Goal: Transaction & Acquisition: Purchase product/service

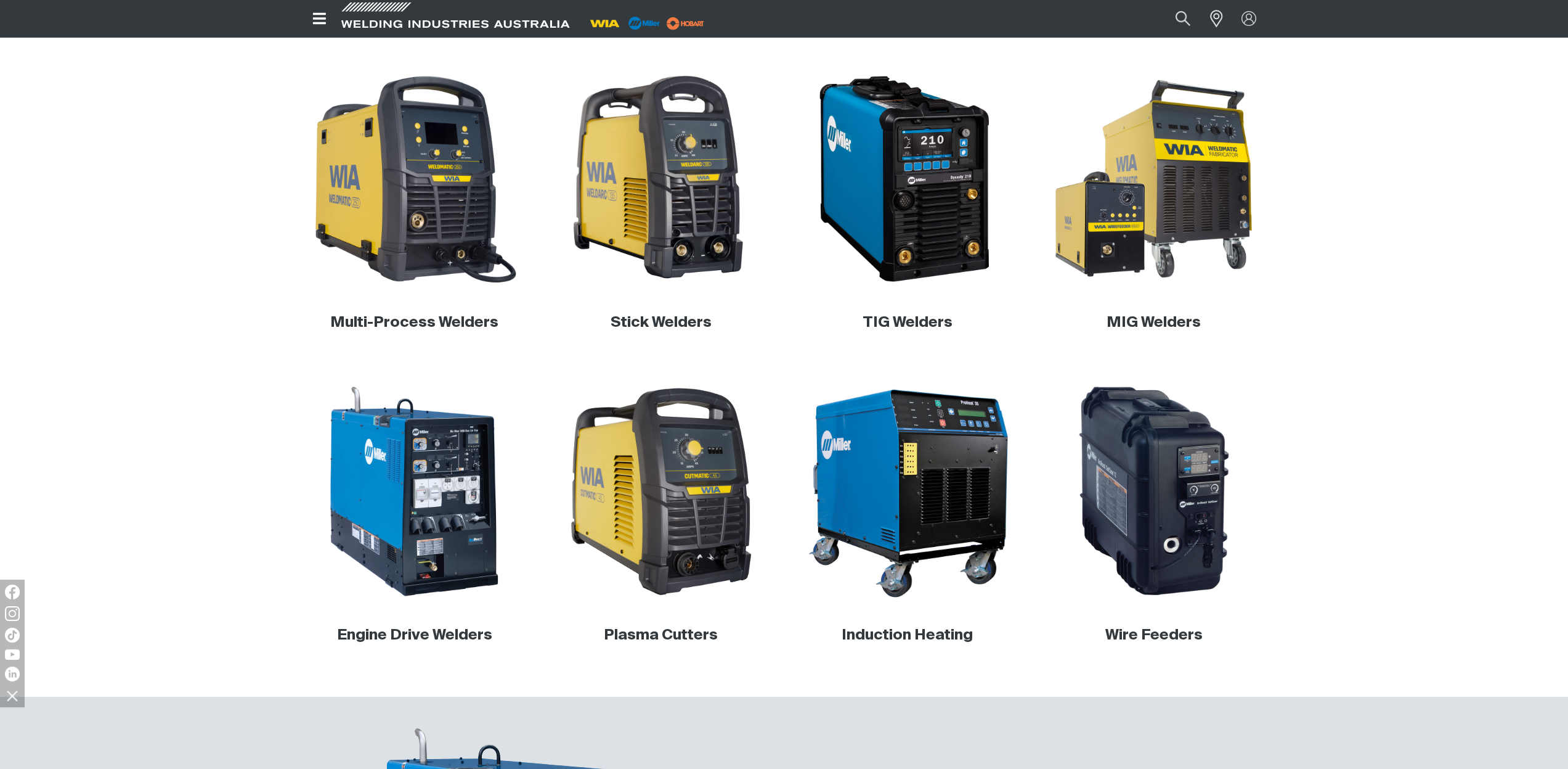
scroll to position [365, 0]
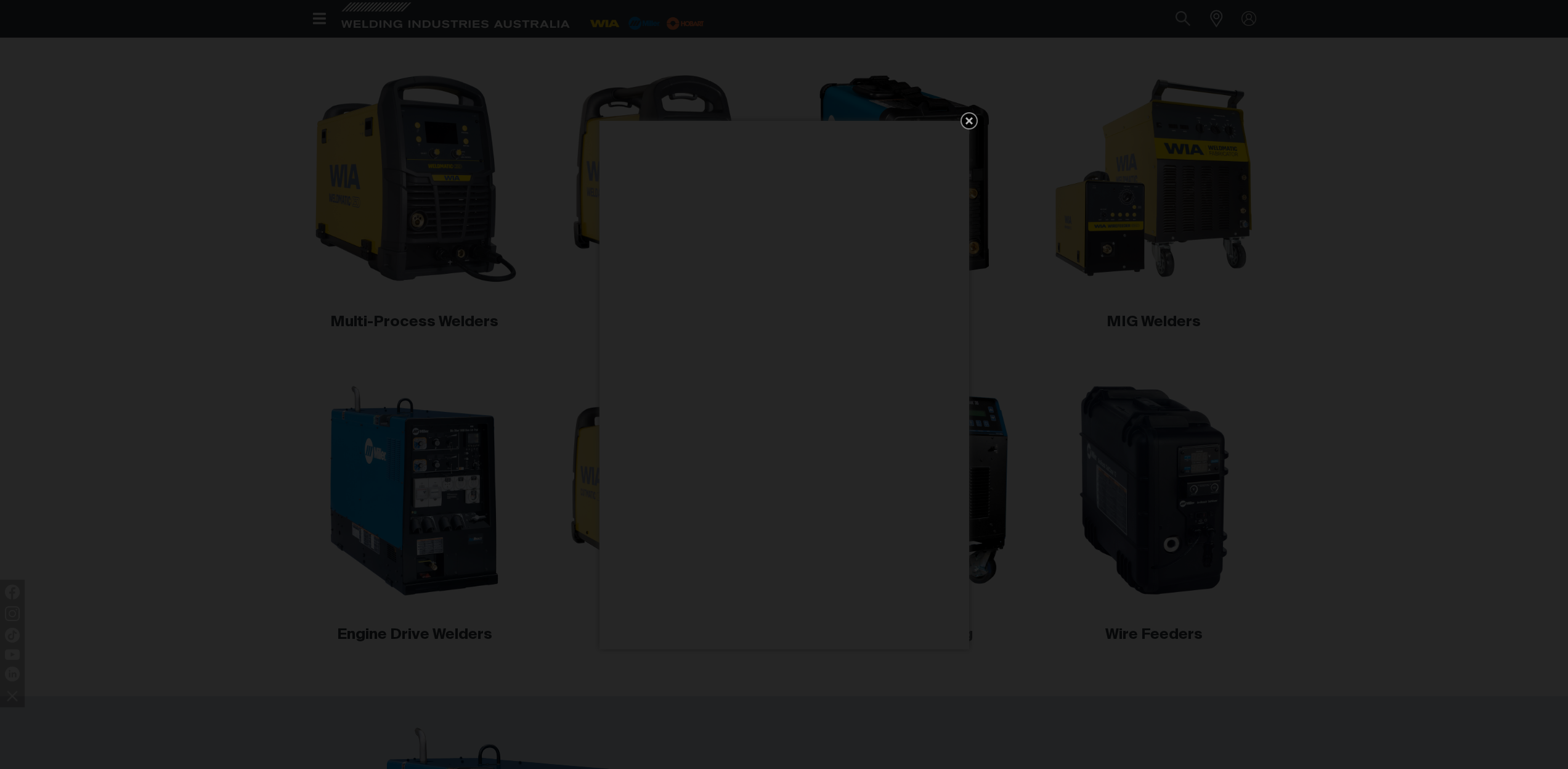
click at [972, 124] on icon "Get 5 WIA Welding Guides Free!" at bounding box center [969, 120] width 15 height 15
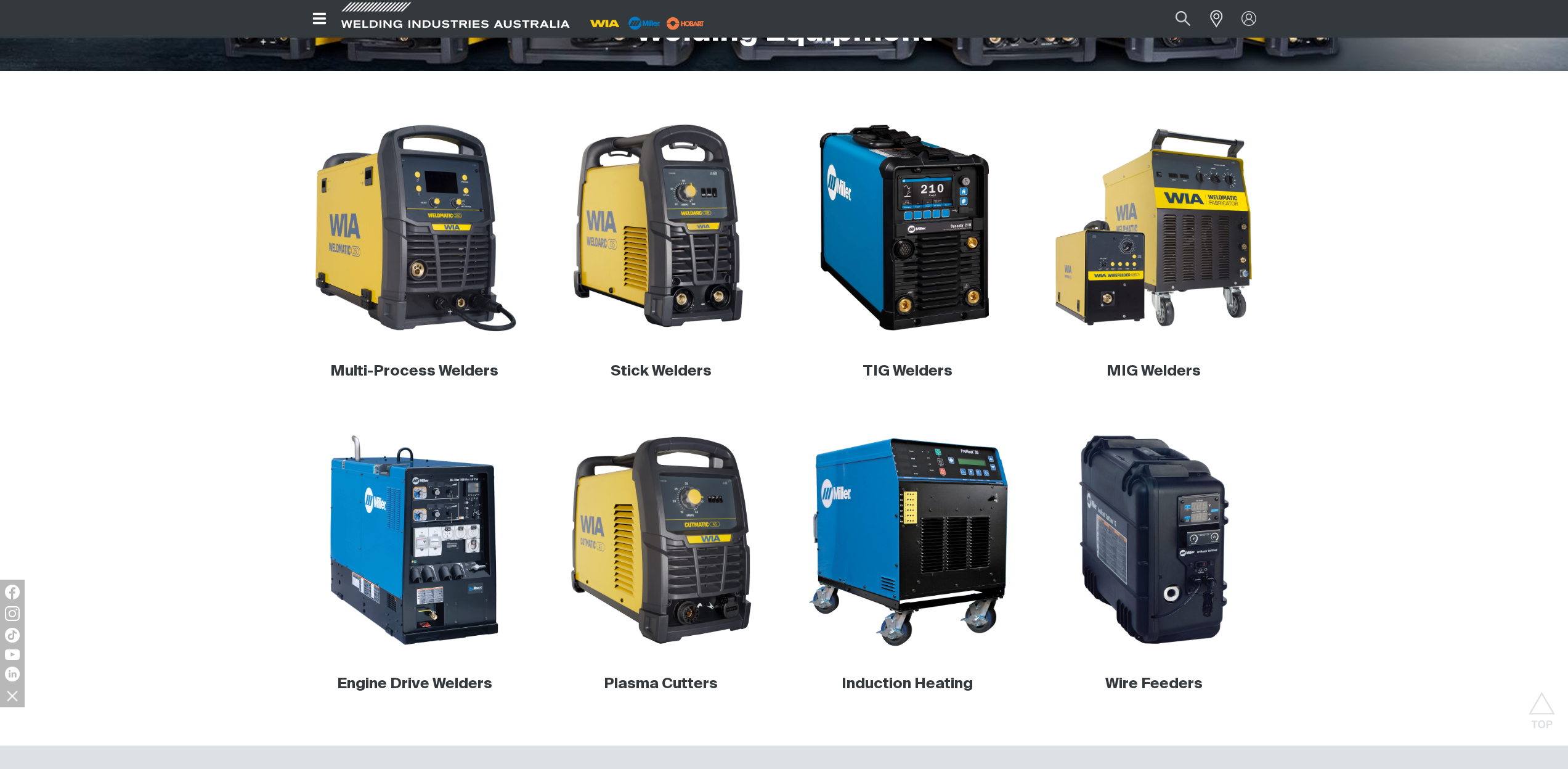
scroll to position [311, 0]
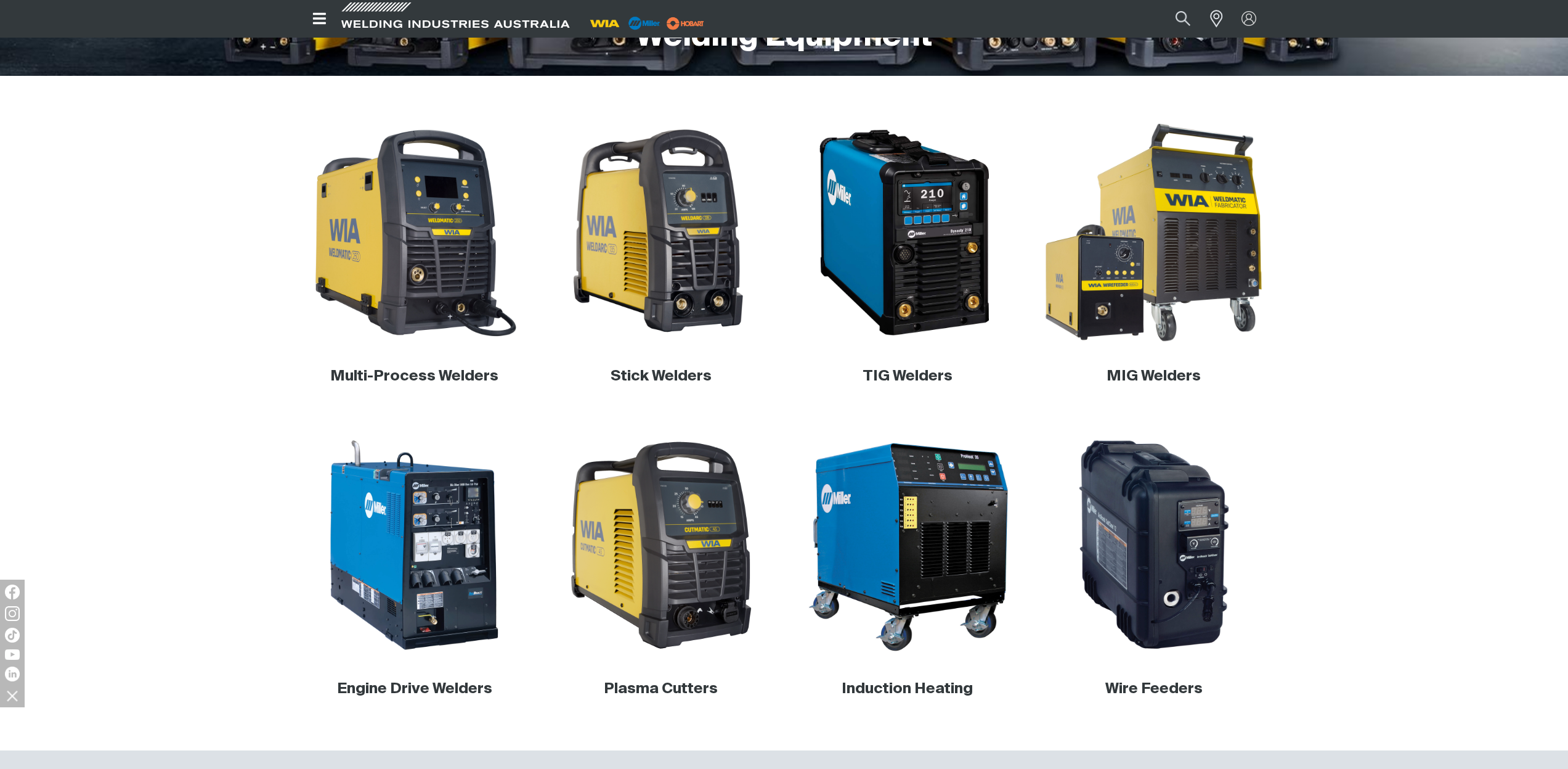
click at [1178, 260] on img at bounding box center [1154, 233] width 236 height 236
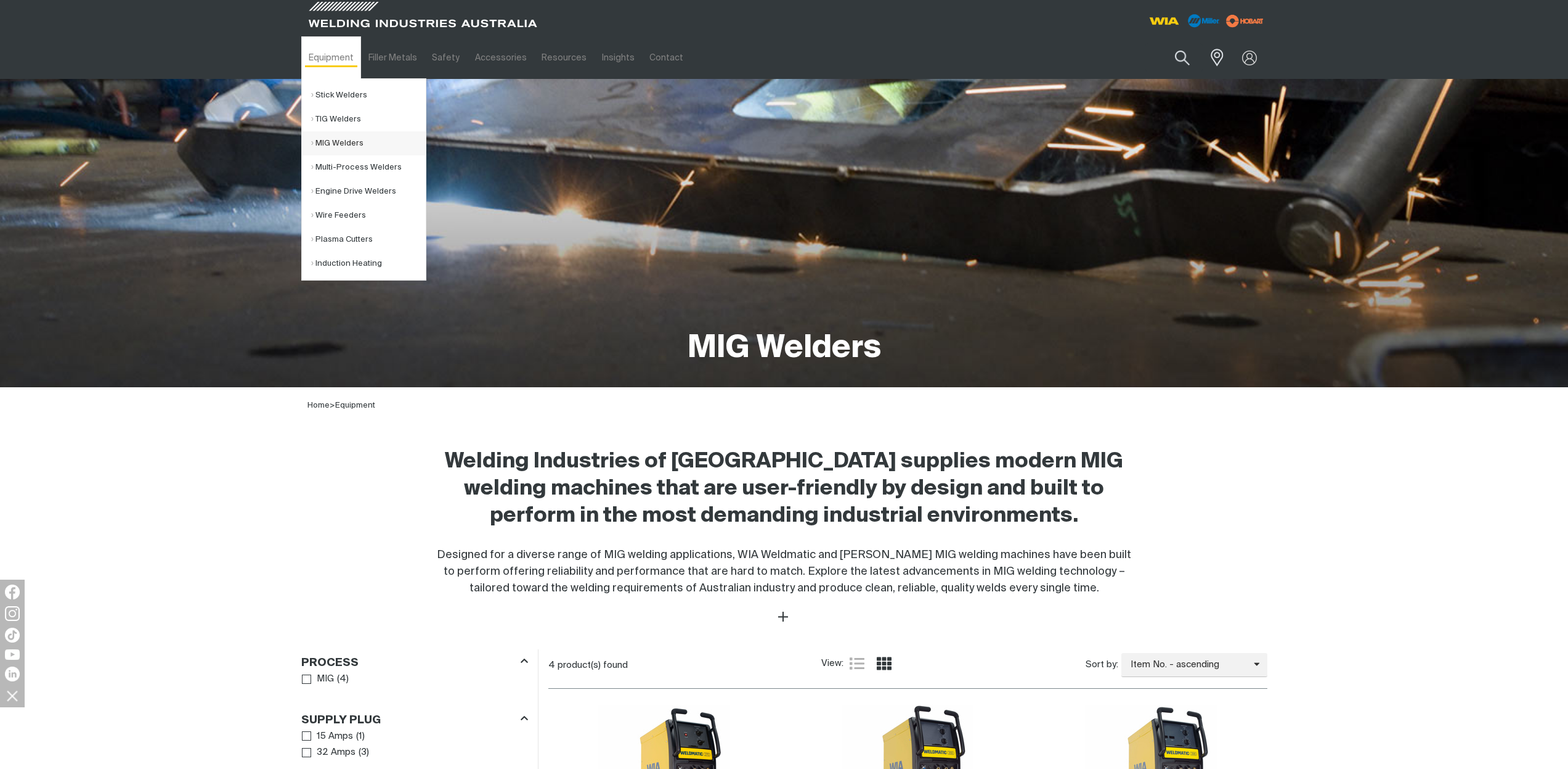
click at [335, 143] on link "MIG Welders" at bounding box center [369, 143] width 115 height 24
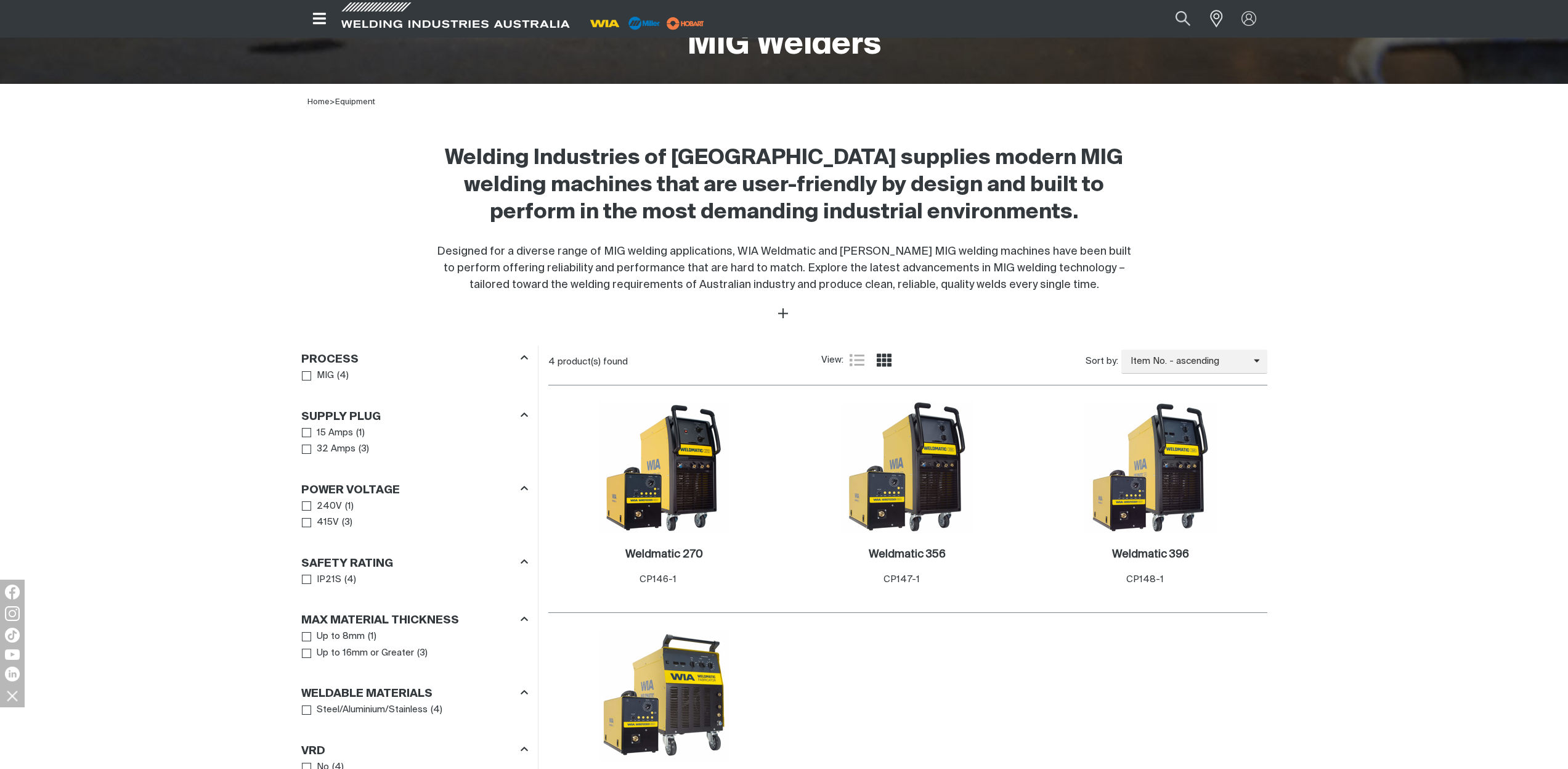
scroll to position [380, 0]
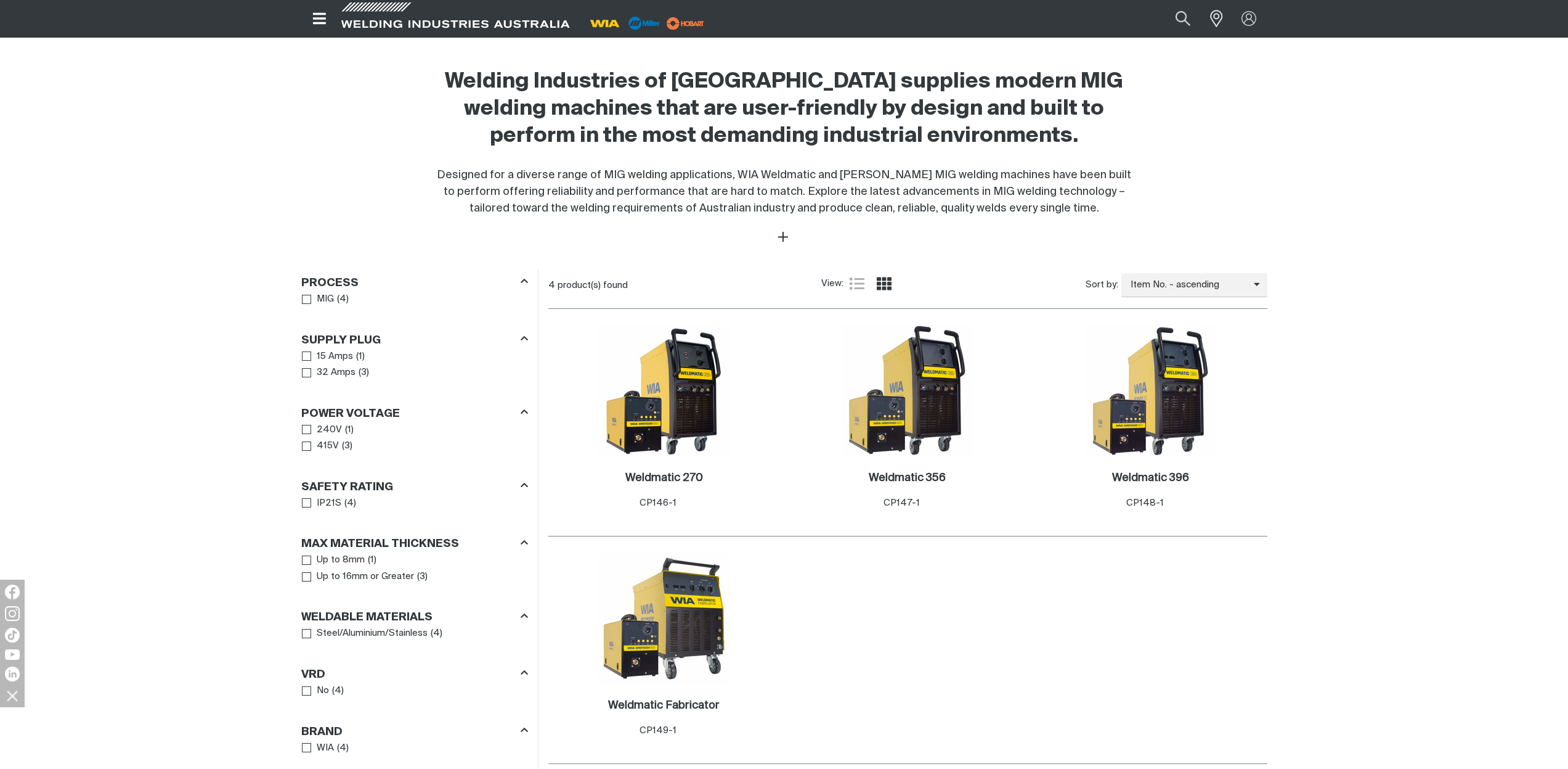
click at [322, 19] on icon "Open top menu" at bounding box center [319, 19] width 13 height 11
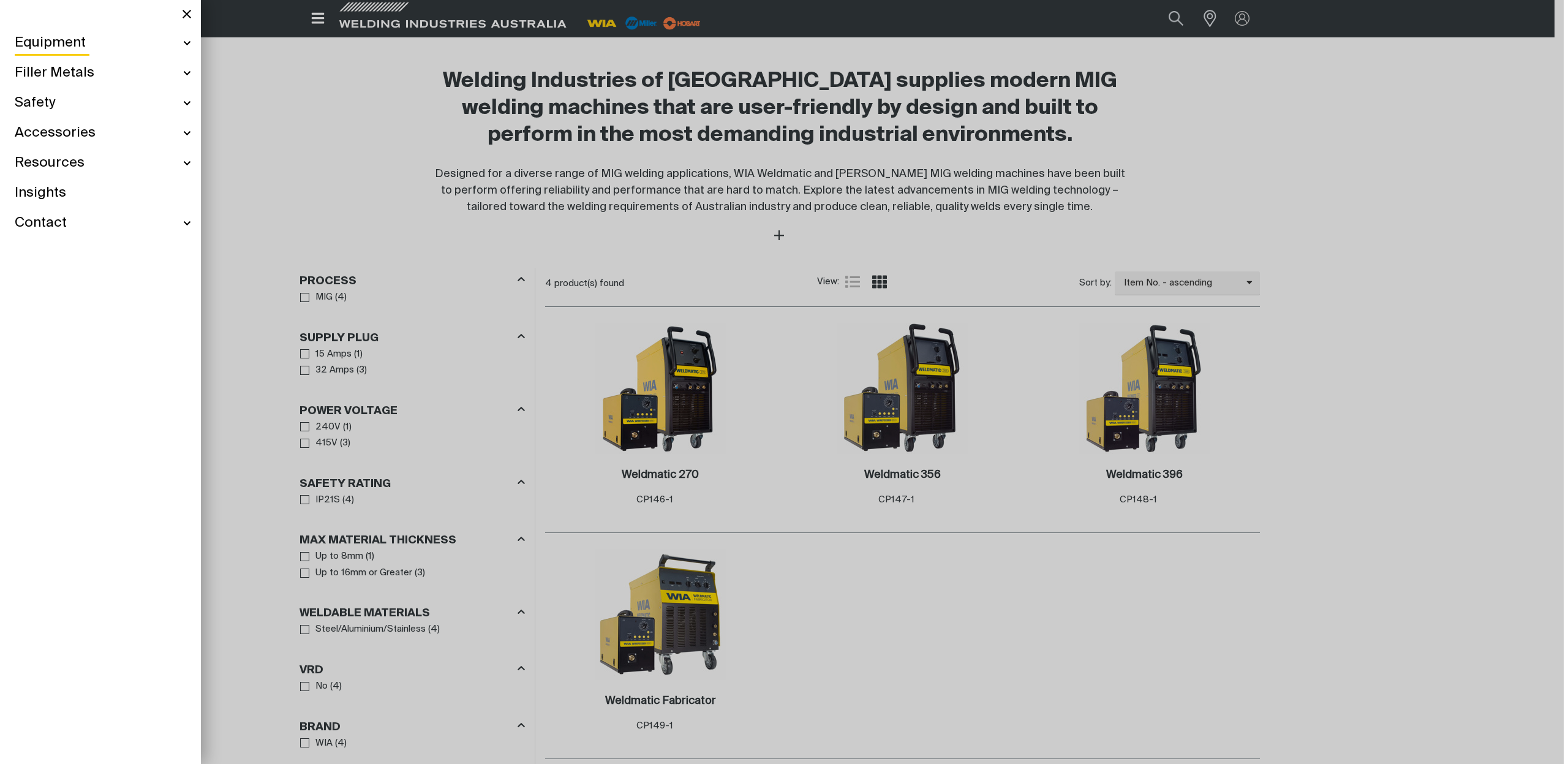
scroll to position [373, 0]
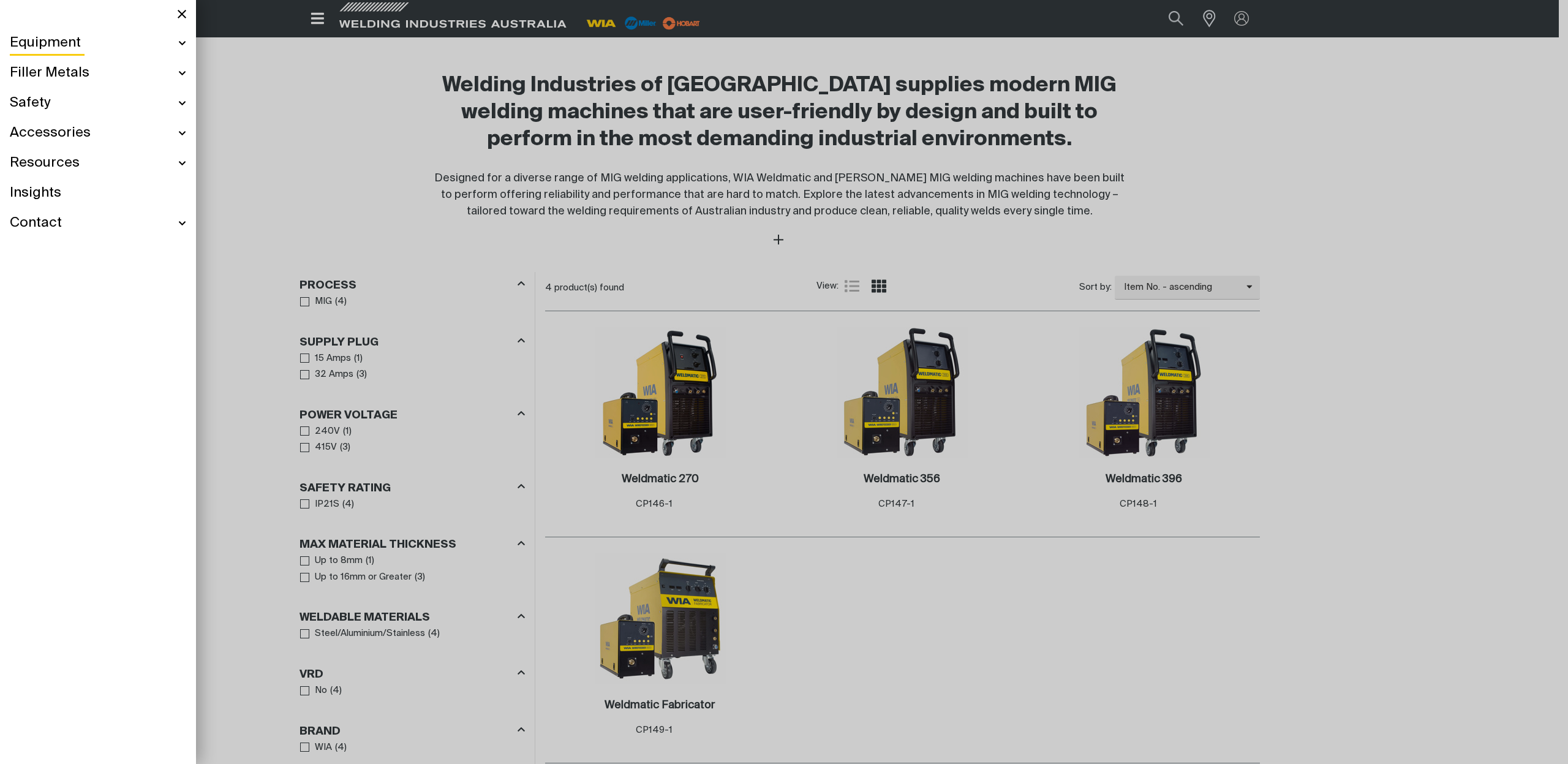
click at [80, 50] on div "Equipment" at bounding box center [98, 43] width 177 height 30
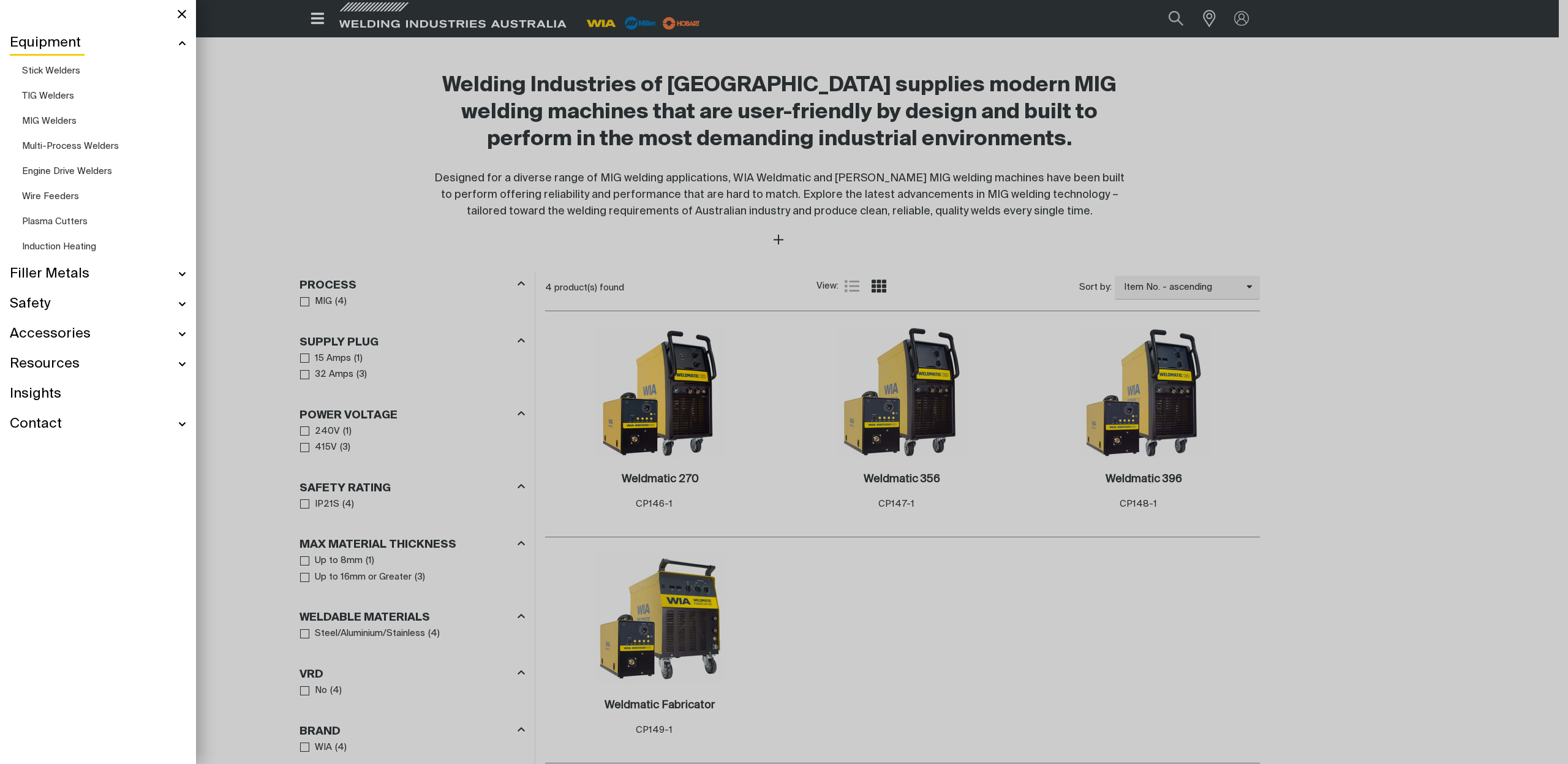
scroll to position [331, 0]
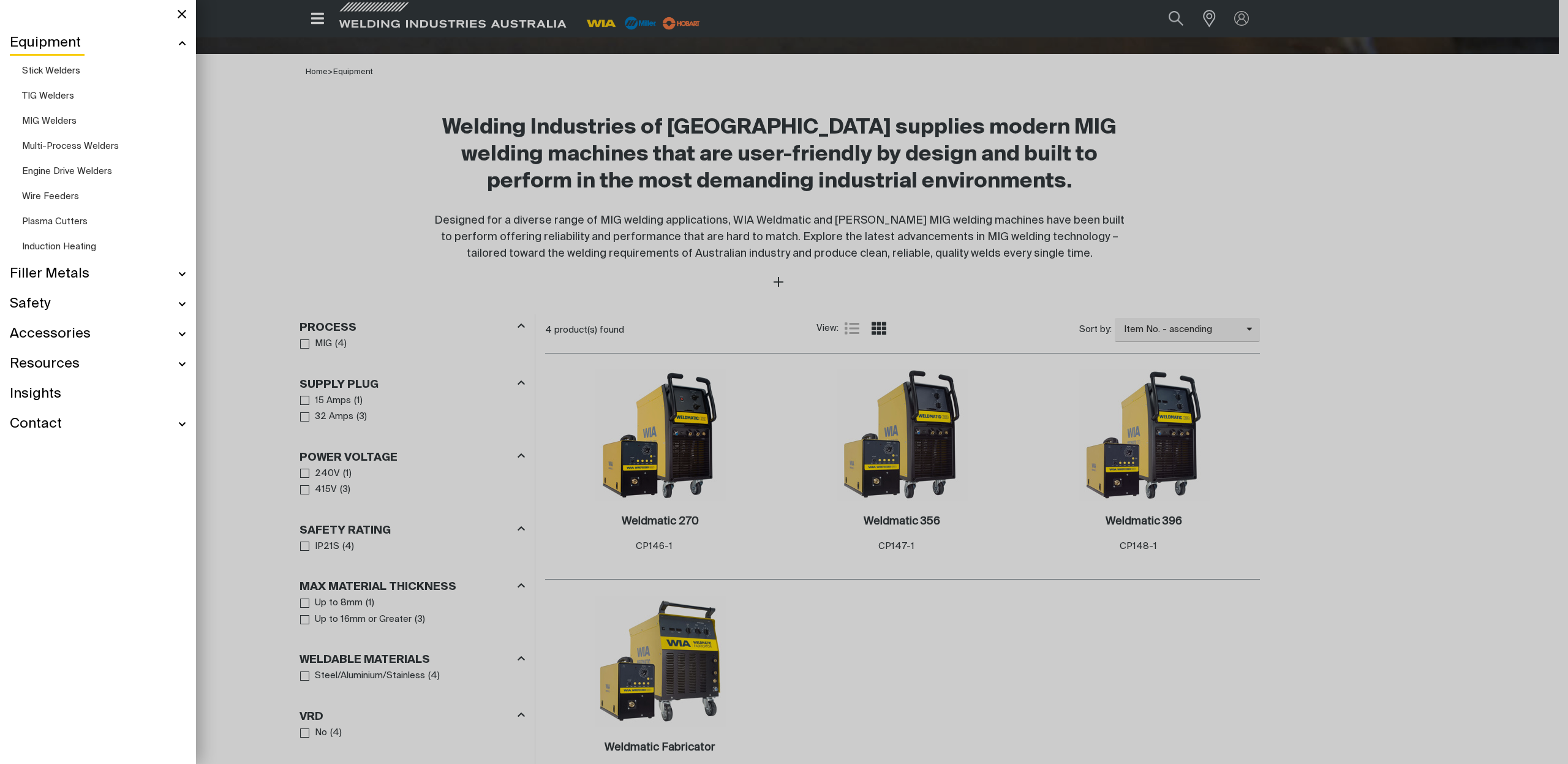
click at [57, 143] on span "Multi-Process Welders" at bounding box center [70, 145] width 96 height 9
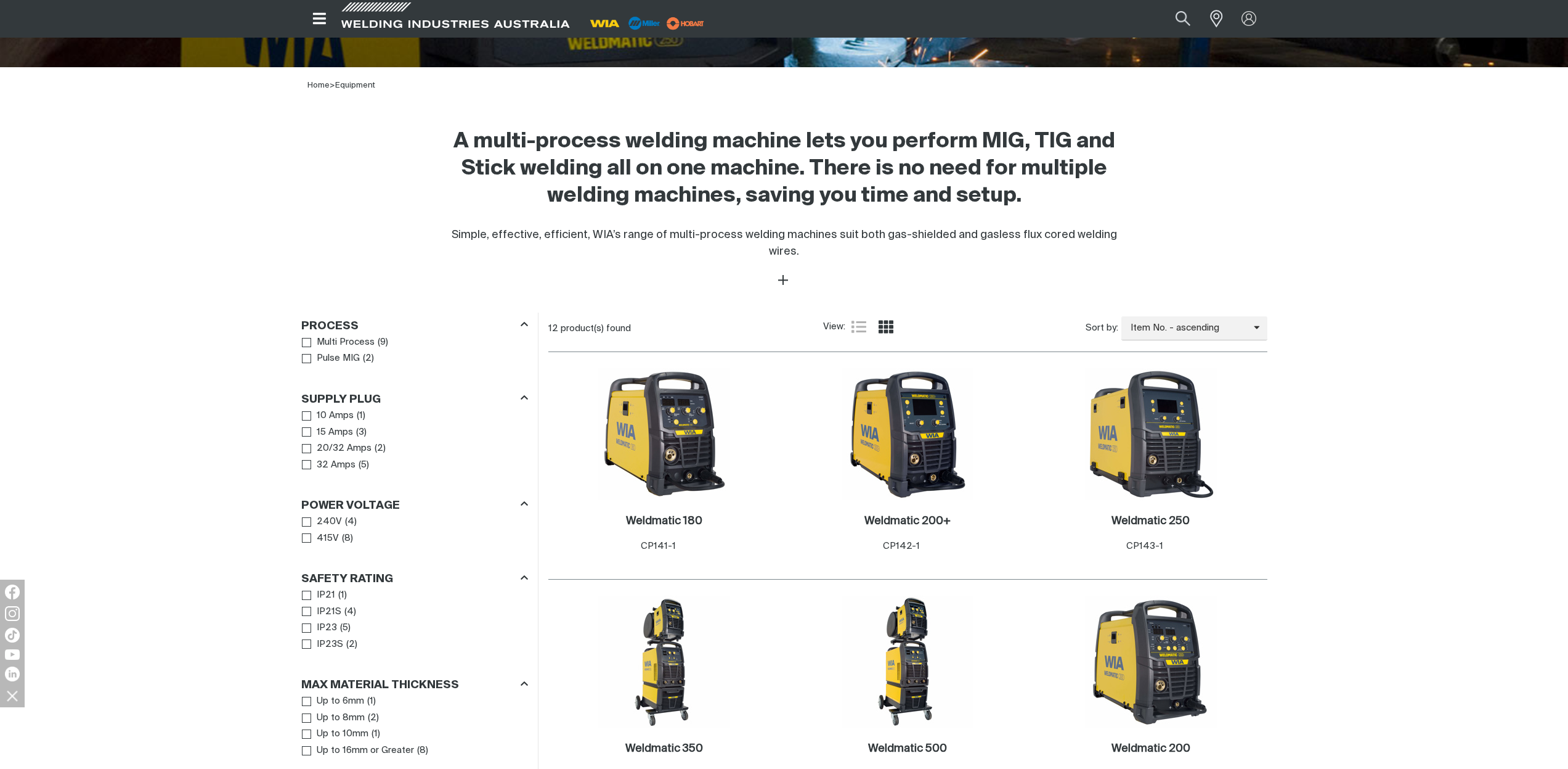
scroll to position [323, 0]
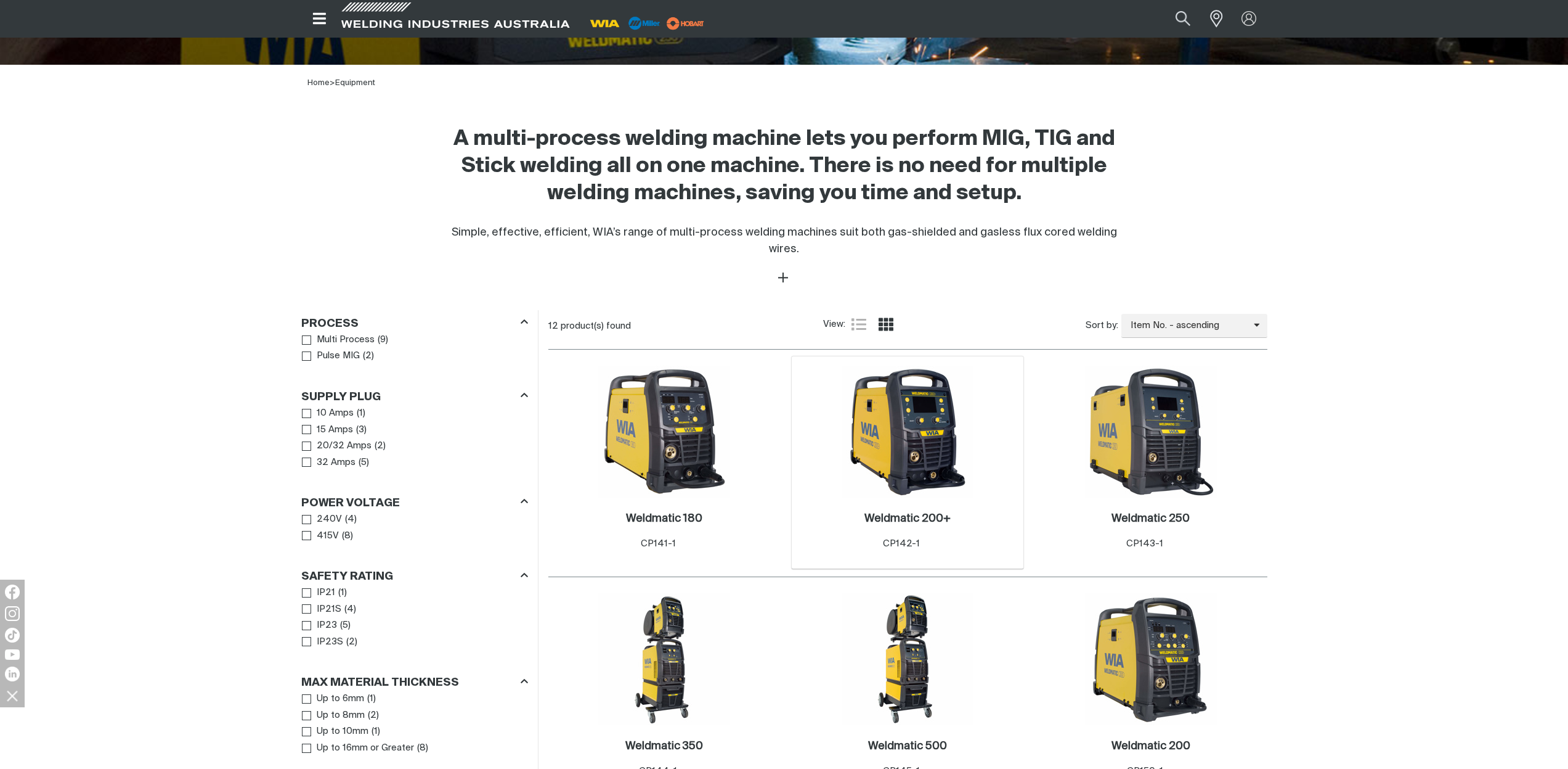
click at [938, 409] on img at bounding box center [907, 431] width 132 height 132
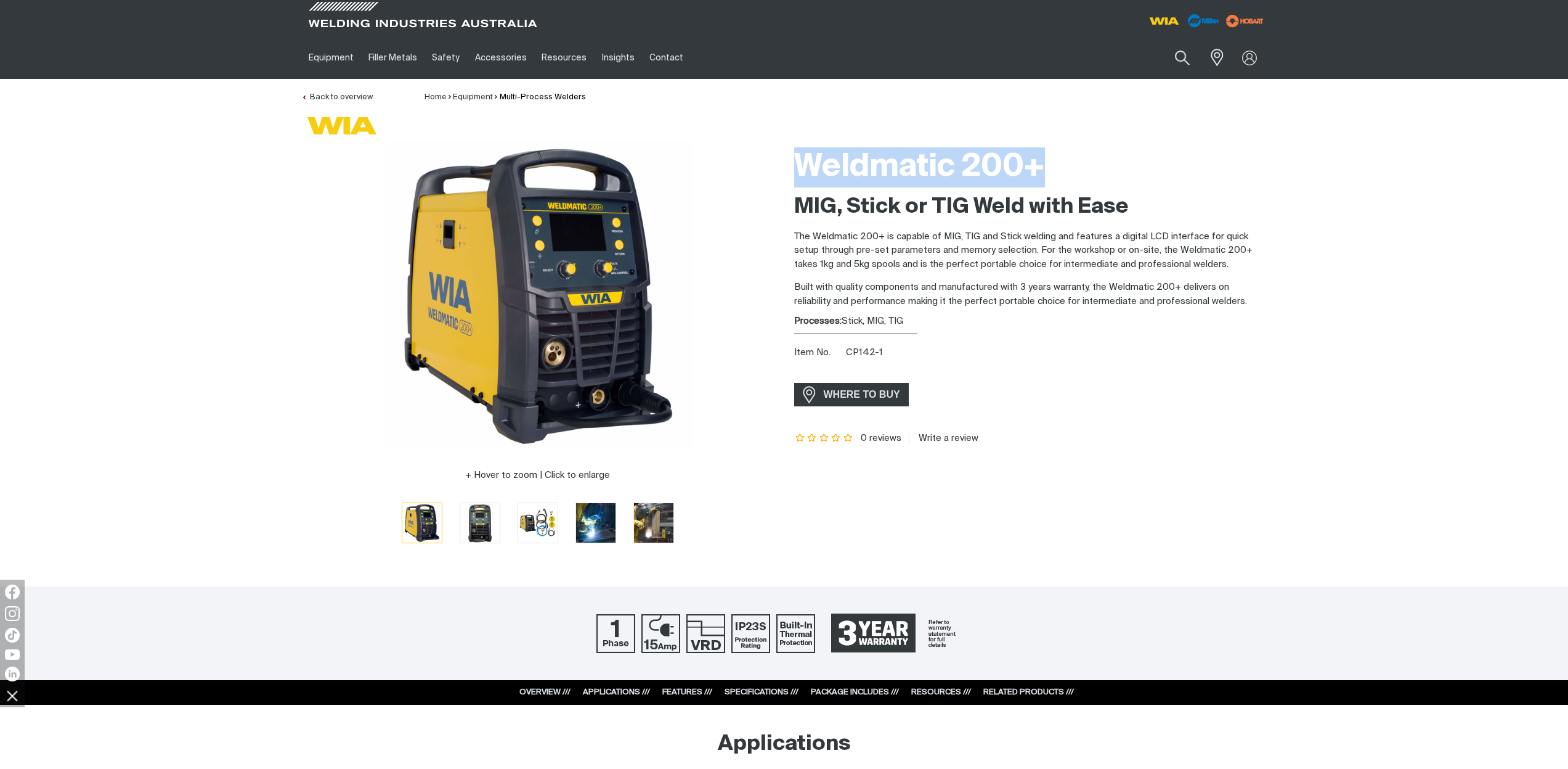
drag, startPoint x: 808, startPoint y: 162, endPoint x: 1050, endPoint y: 145, distance: 242.6
click at [1050, 145] on div "Weldmatic 200+" at bounding box center [1031, 167] width 473 height 53
copy h1 "Weldmatic 200+"
click at [654, 97] on link "Customer Support" at bounding box center [710, 95] width 115 height 24
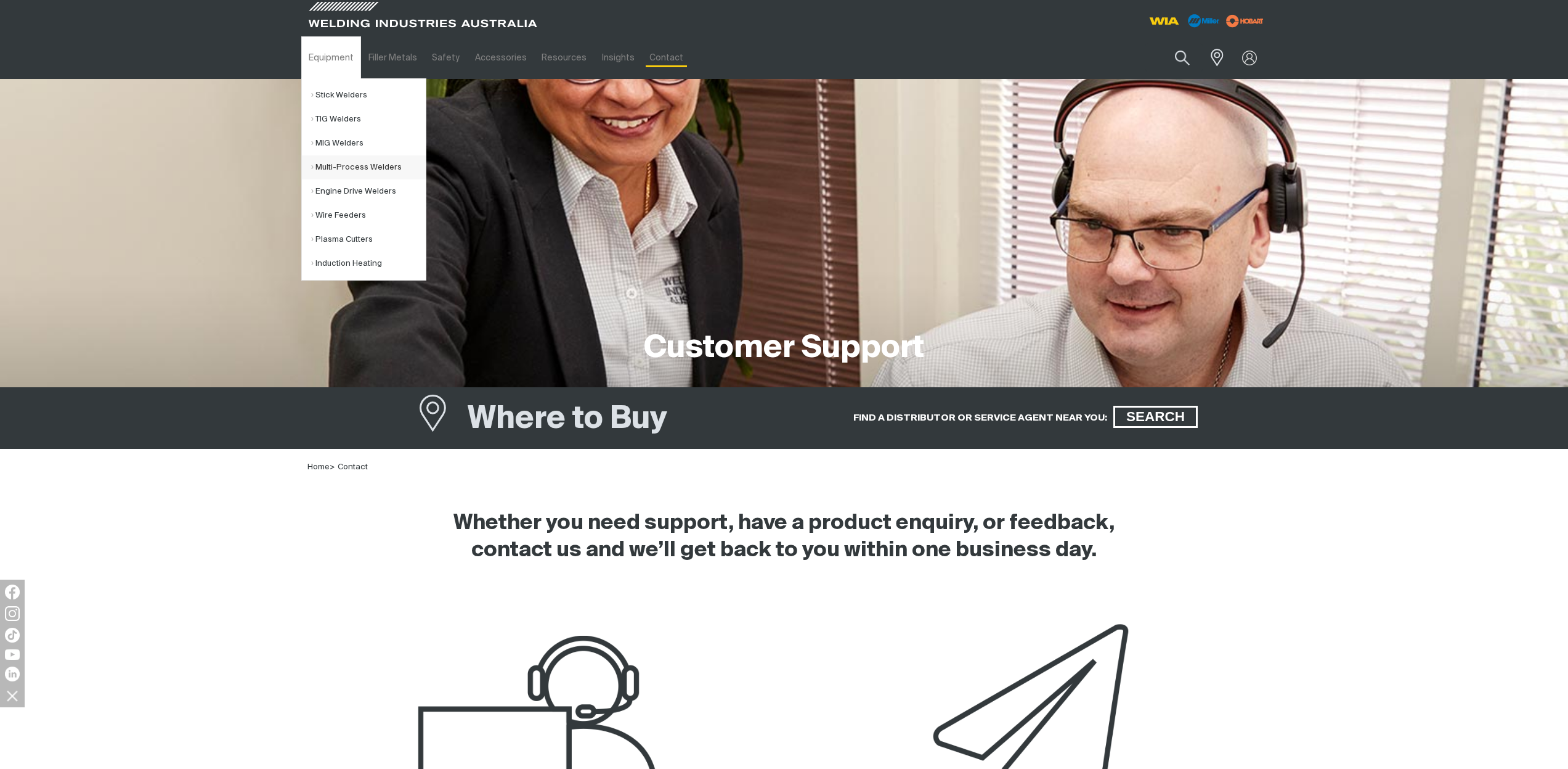
click at [350, 163] on link "Multi-Process Welders" at bounding box center [369, 167] width 115 height 24
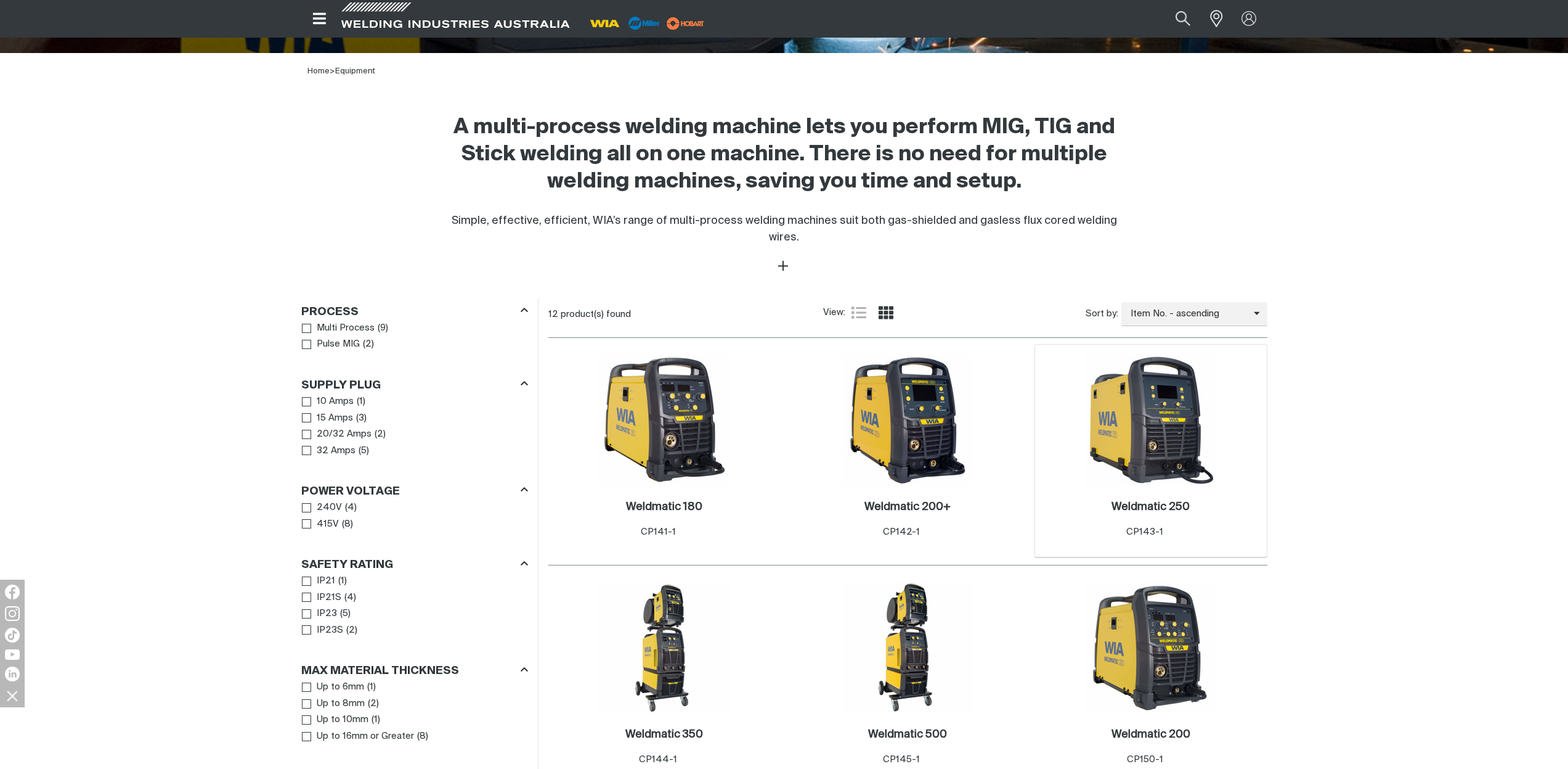
scroll to position [370, 0]
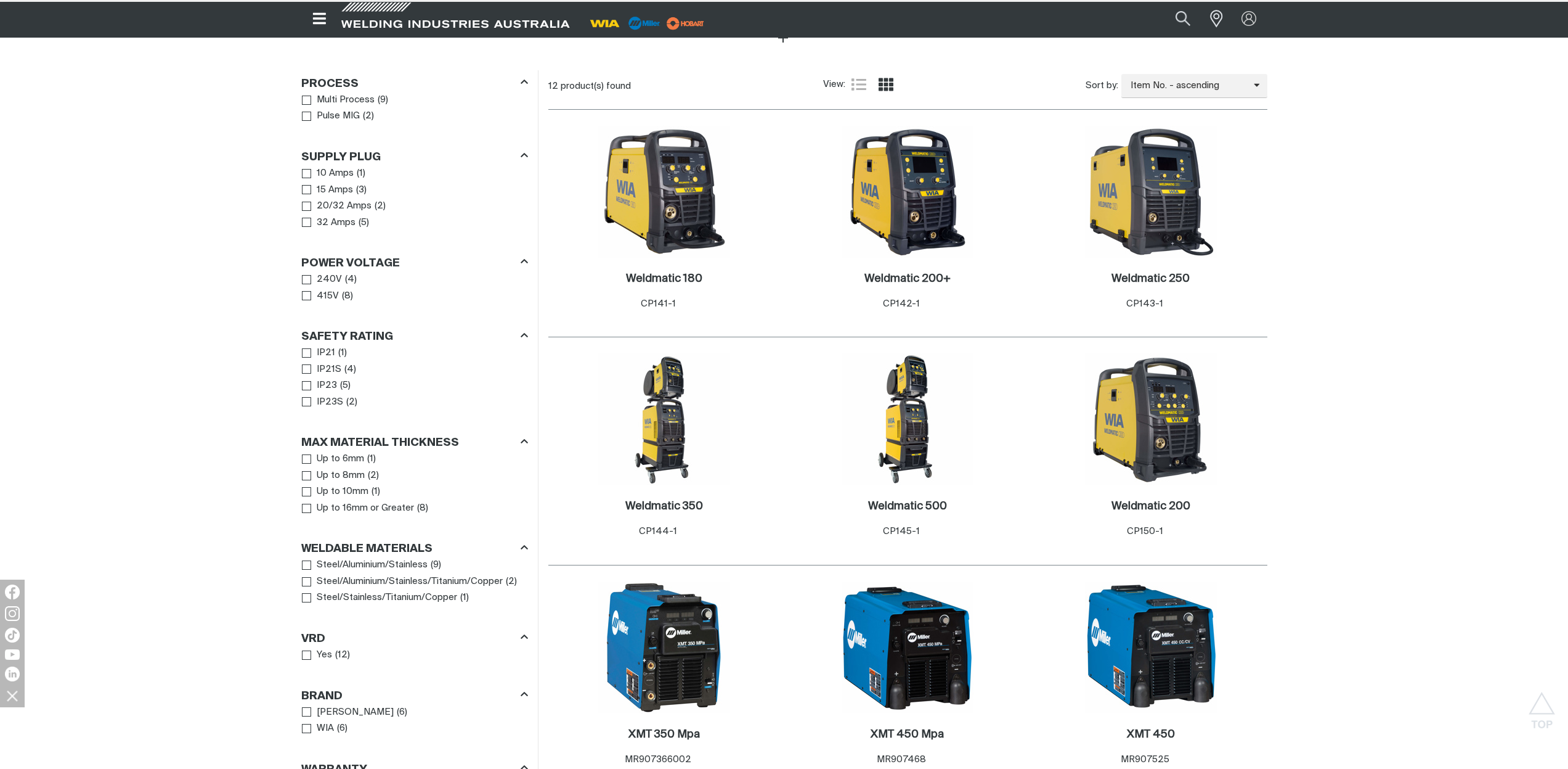
scroll to position [572, 0]
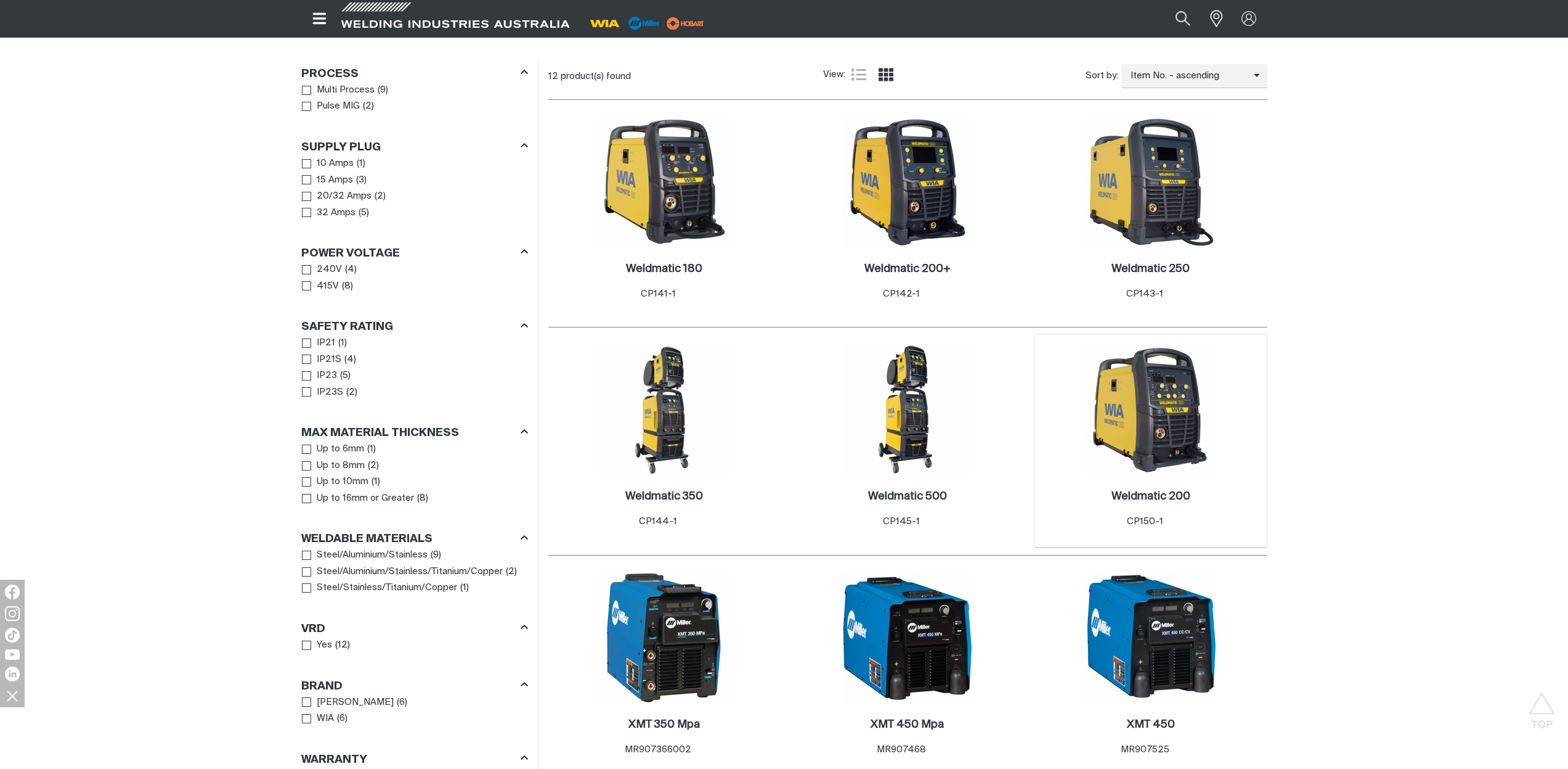
click at [1174, 398] on img at bounding box center [1151, 409] width 132 height 132
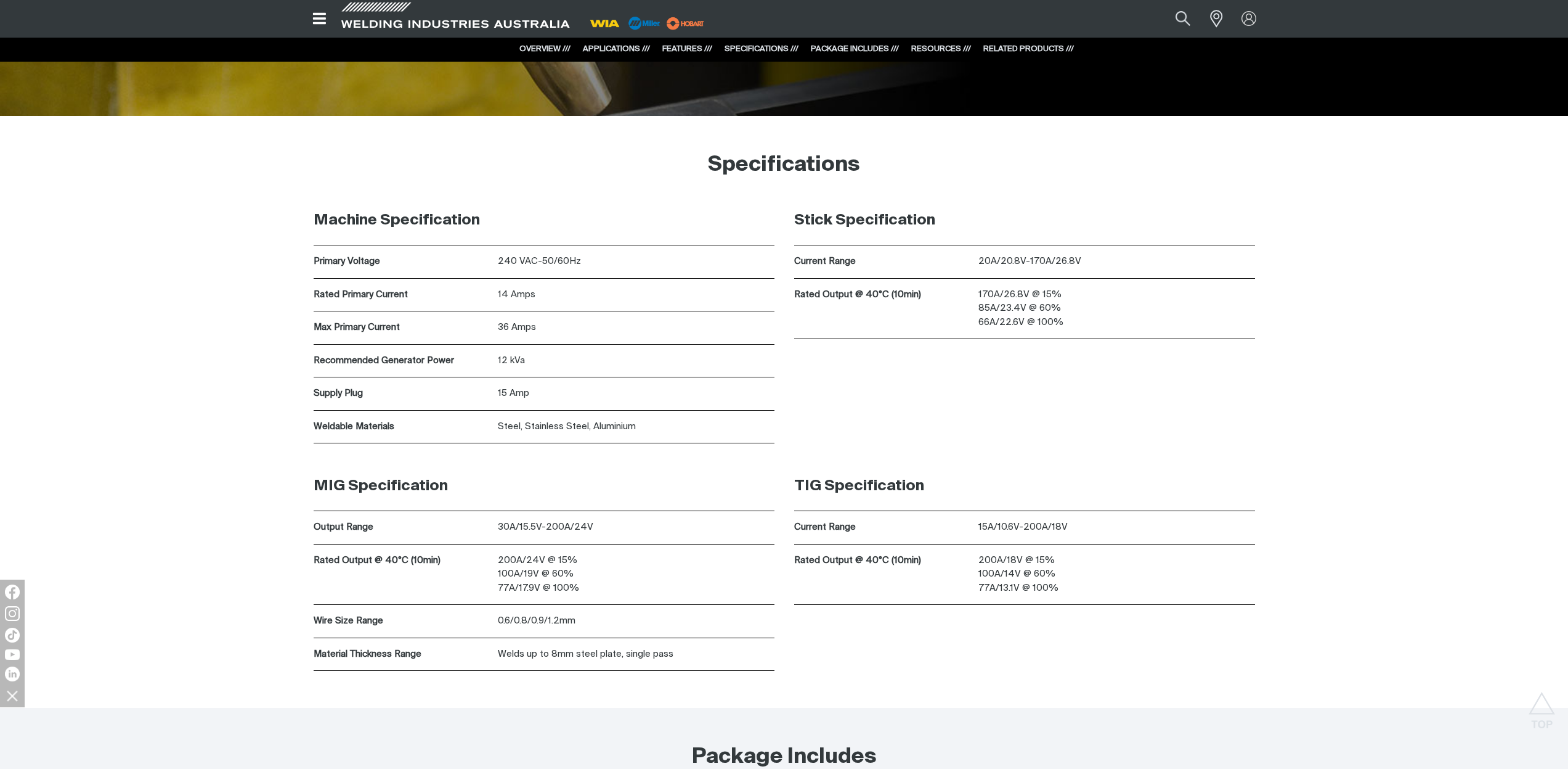
scroll to position [3506, 0]
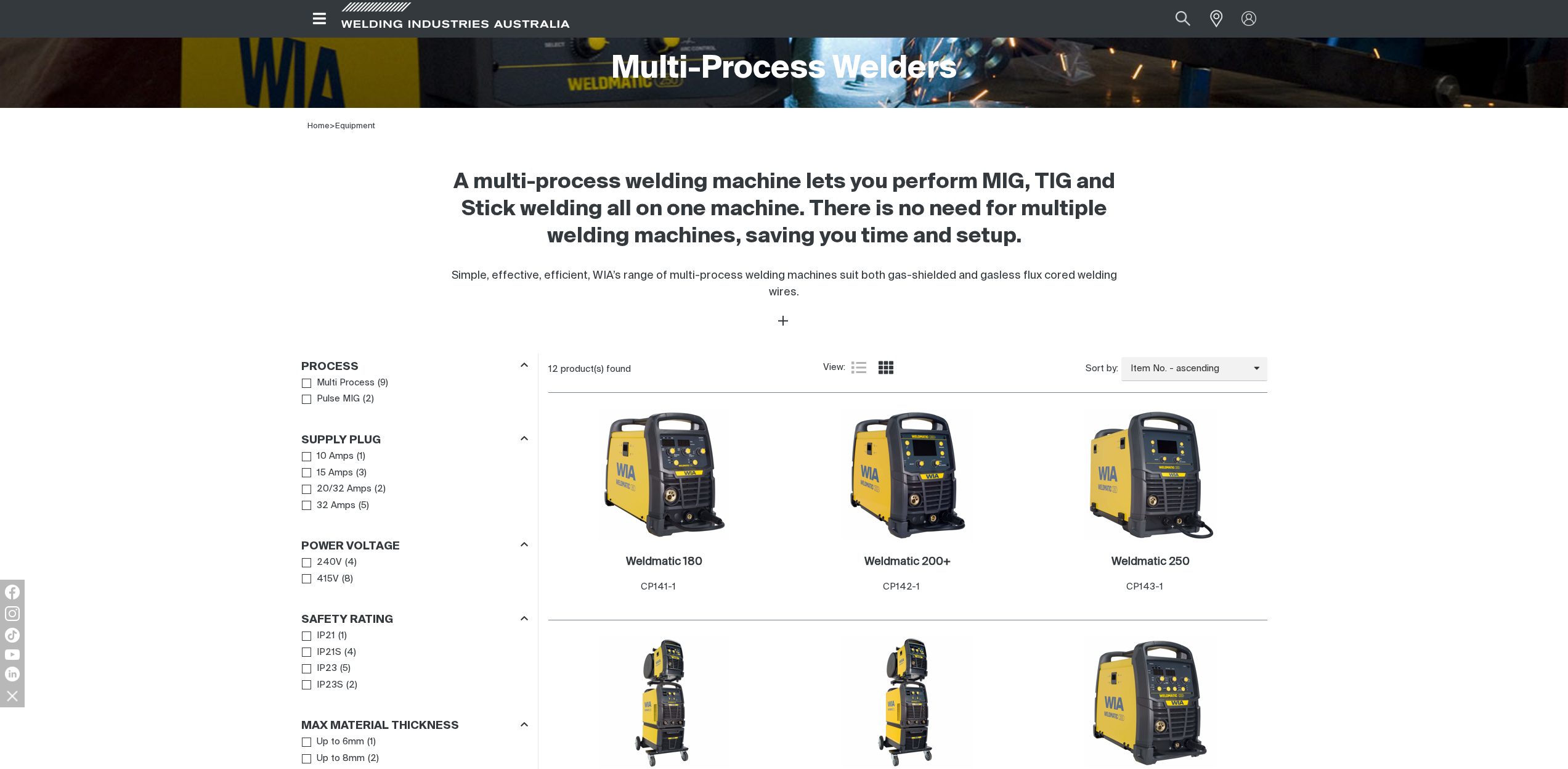
scroll to position [572, 0]
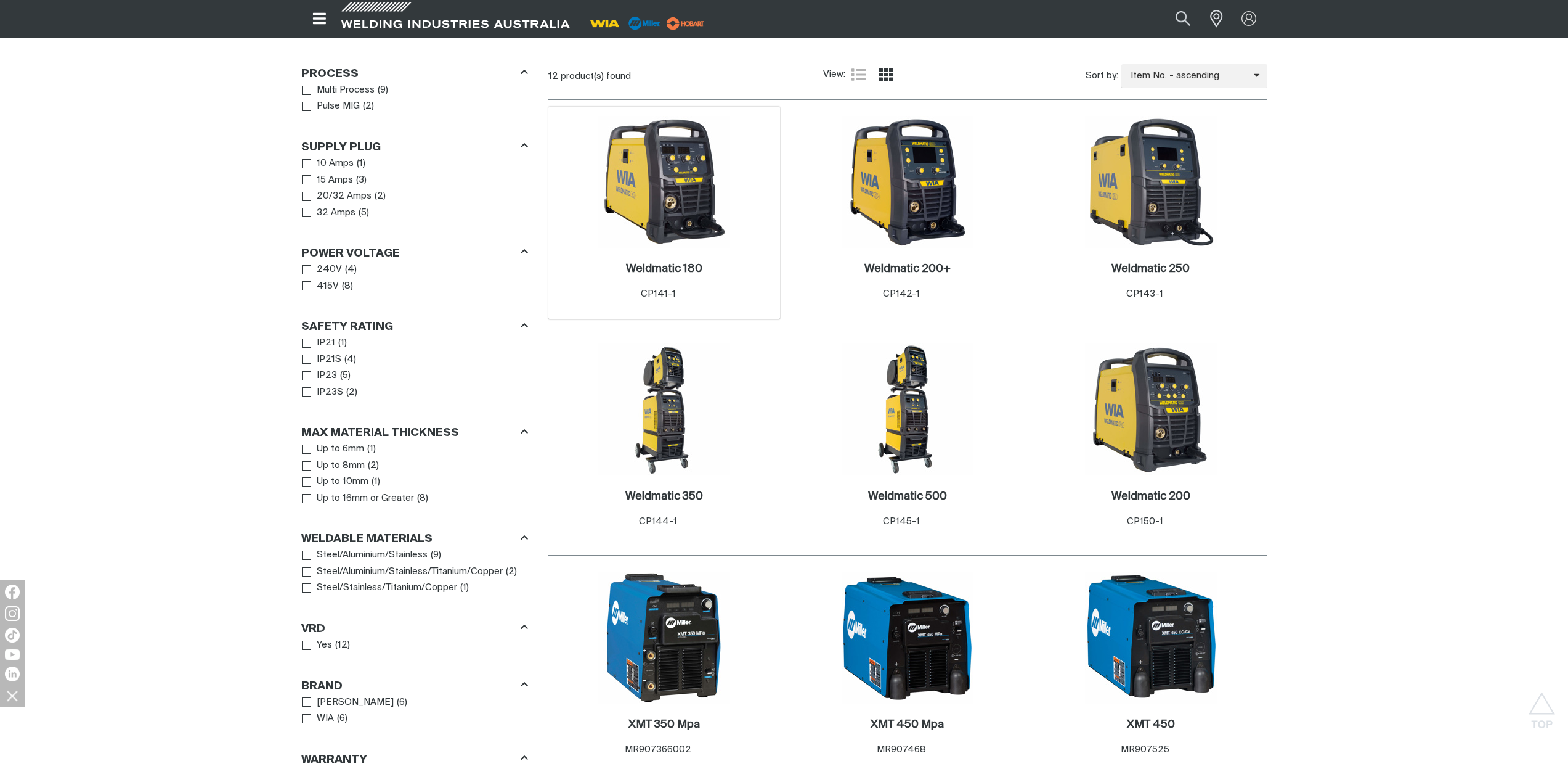
click at [671, 185] on img at bounding box center [664, 181] width 132 height 132
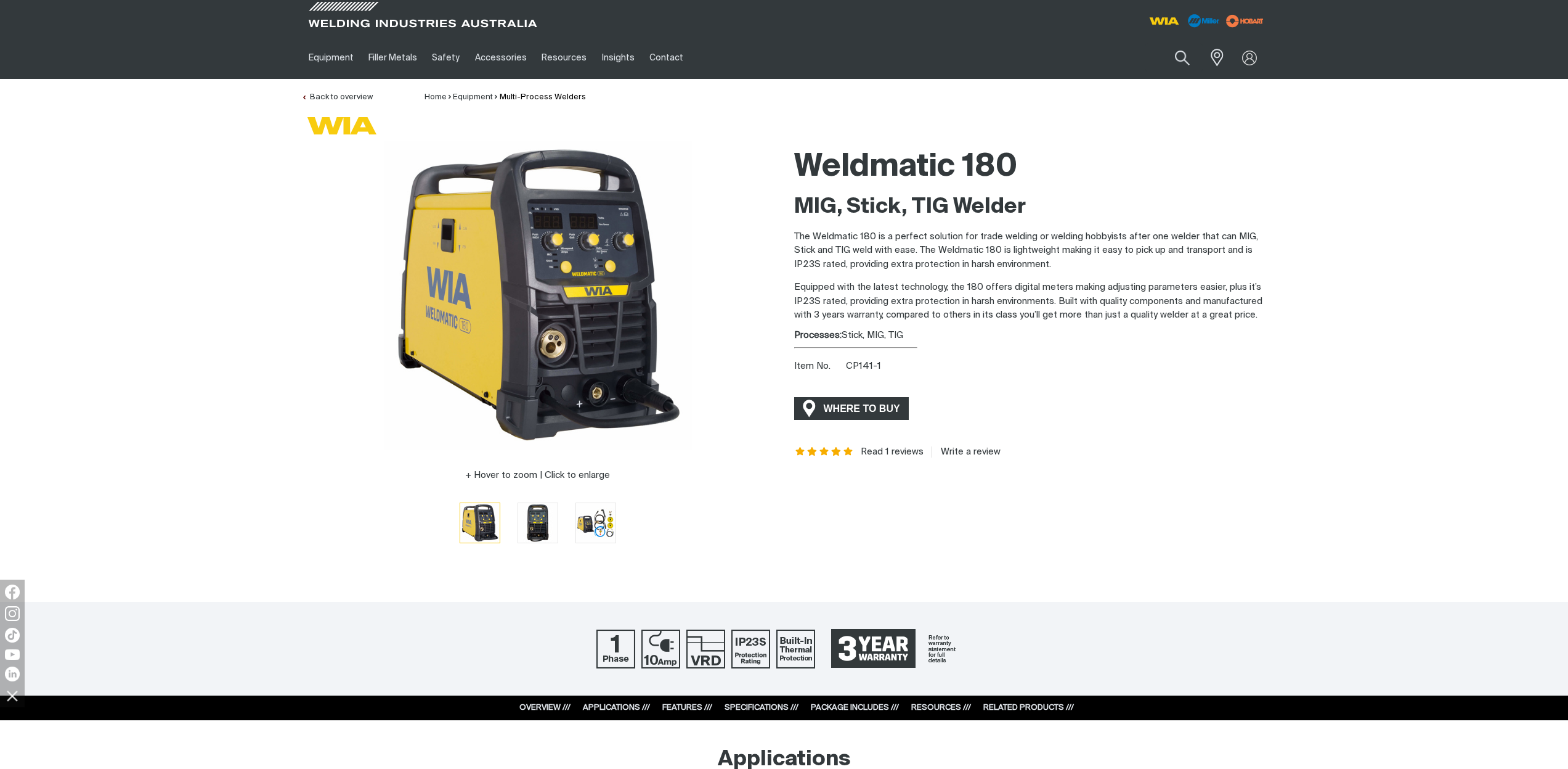
click at [844, 411] on span "WHERE TO BUY" at bounding box center [862, 408] width 92 height 19
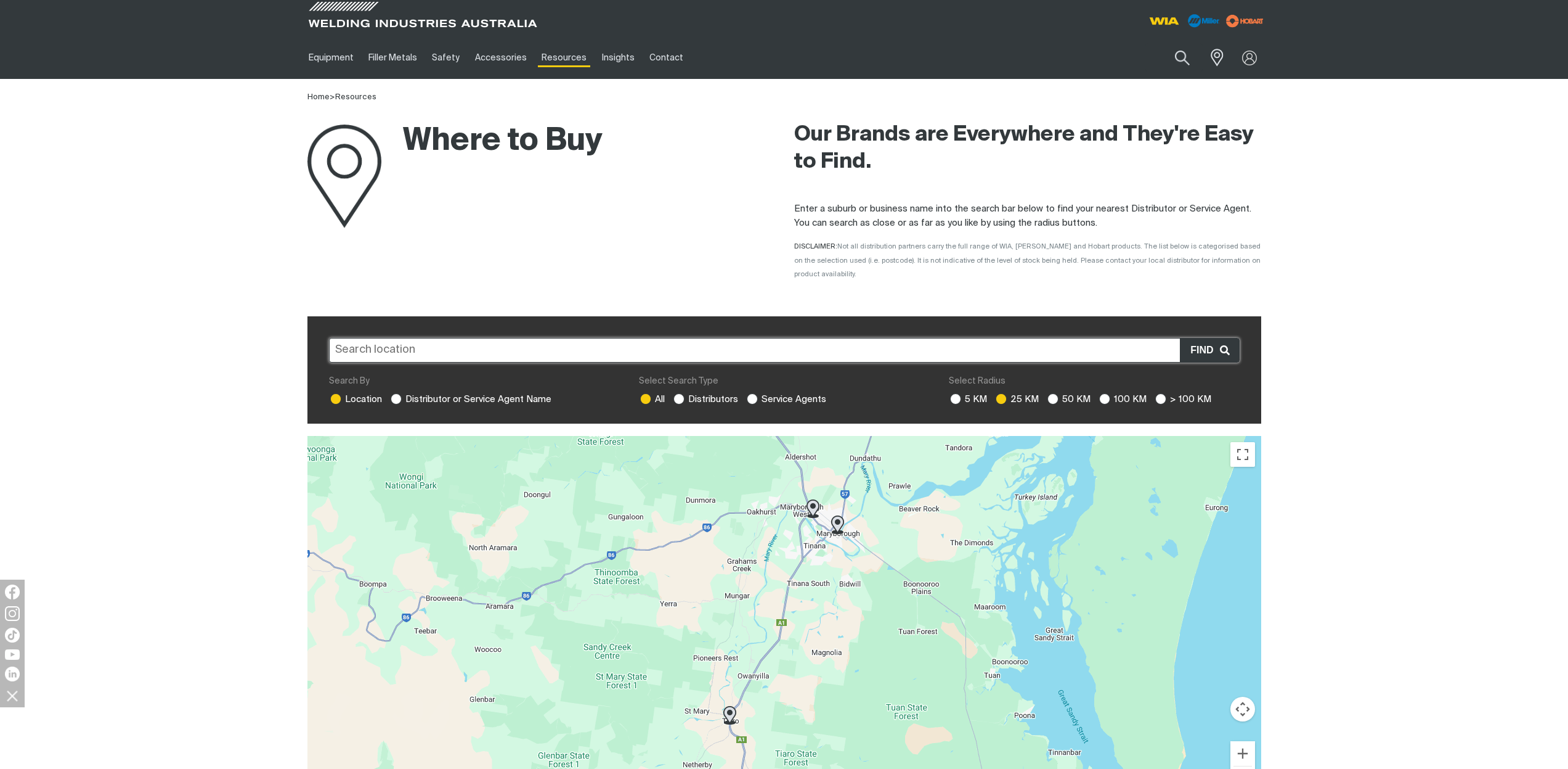
click at [745, 338] on input "text" at bounding box center [784, 350] width 911 height 24
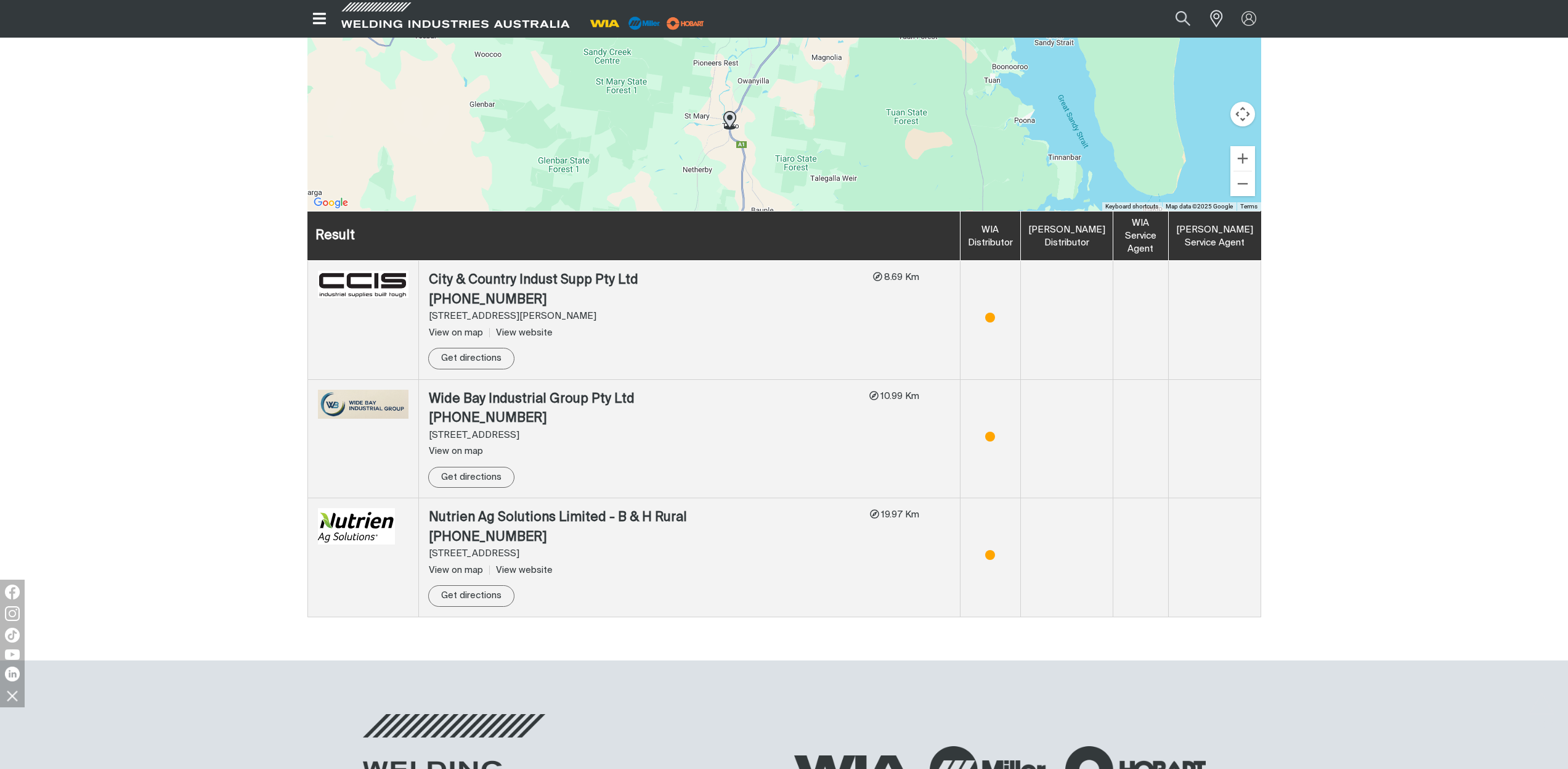
scroll to position [353, 0]
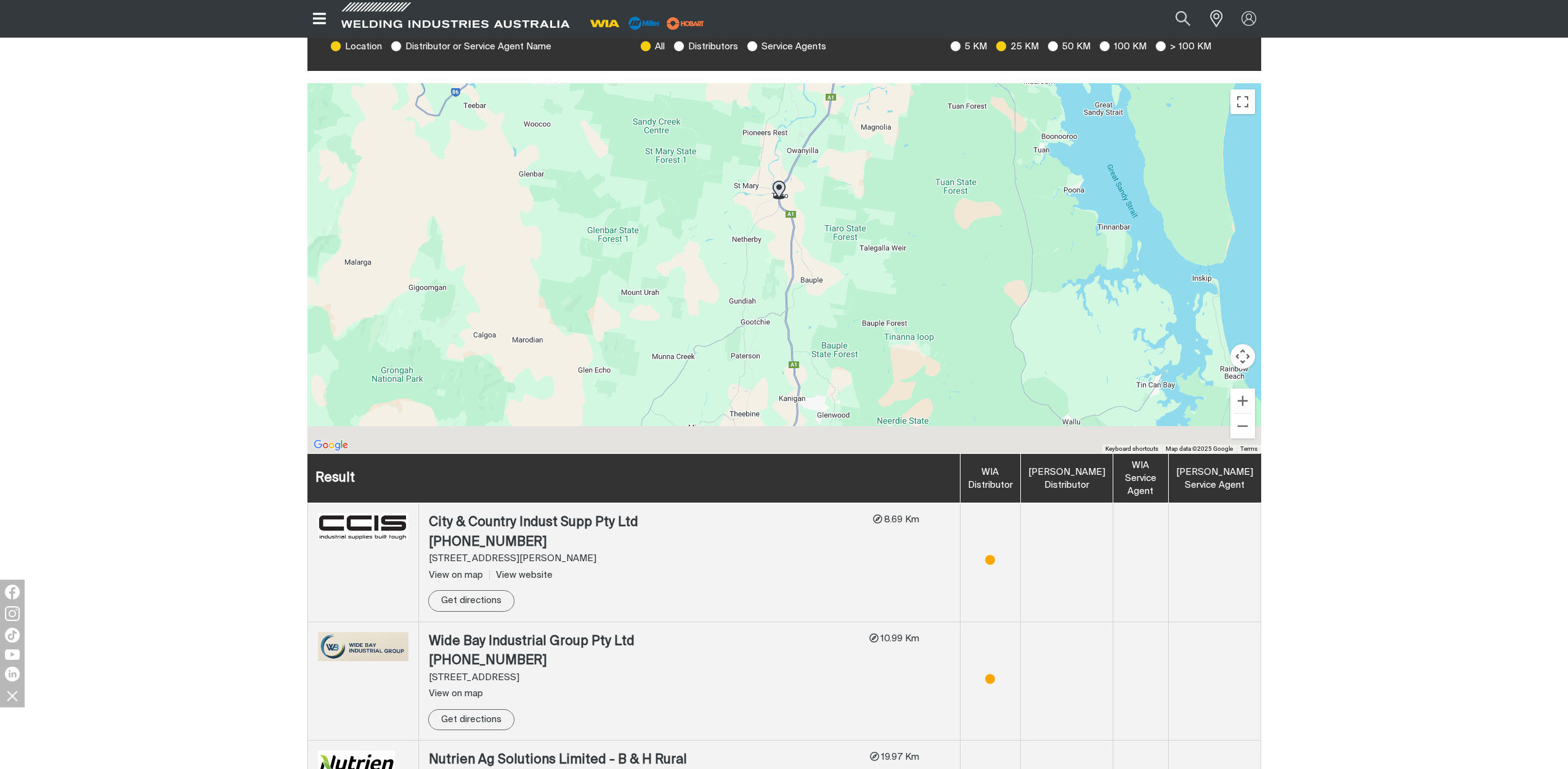
drag, startPoint x: 839, startPoint y: 294, endPoint x: 889, endPoint y: 118, distance: 183.0
click at [889, 118] on div at bounding box center [784, 268] width 954 height 370
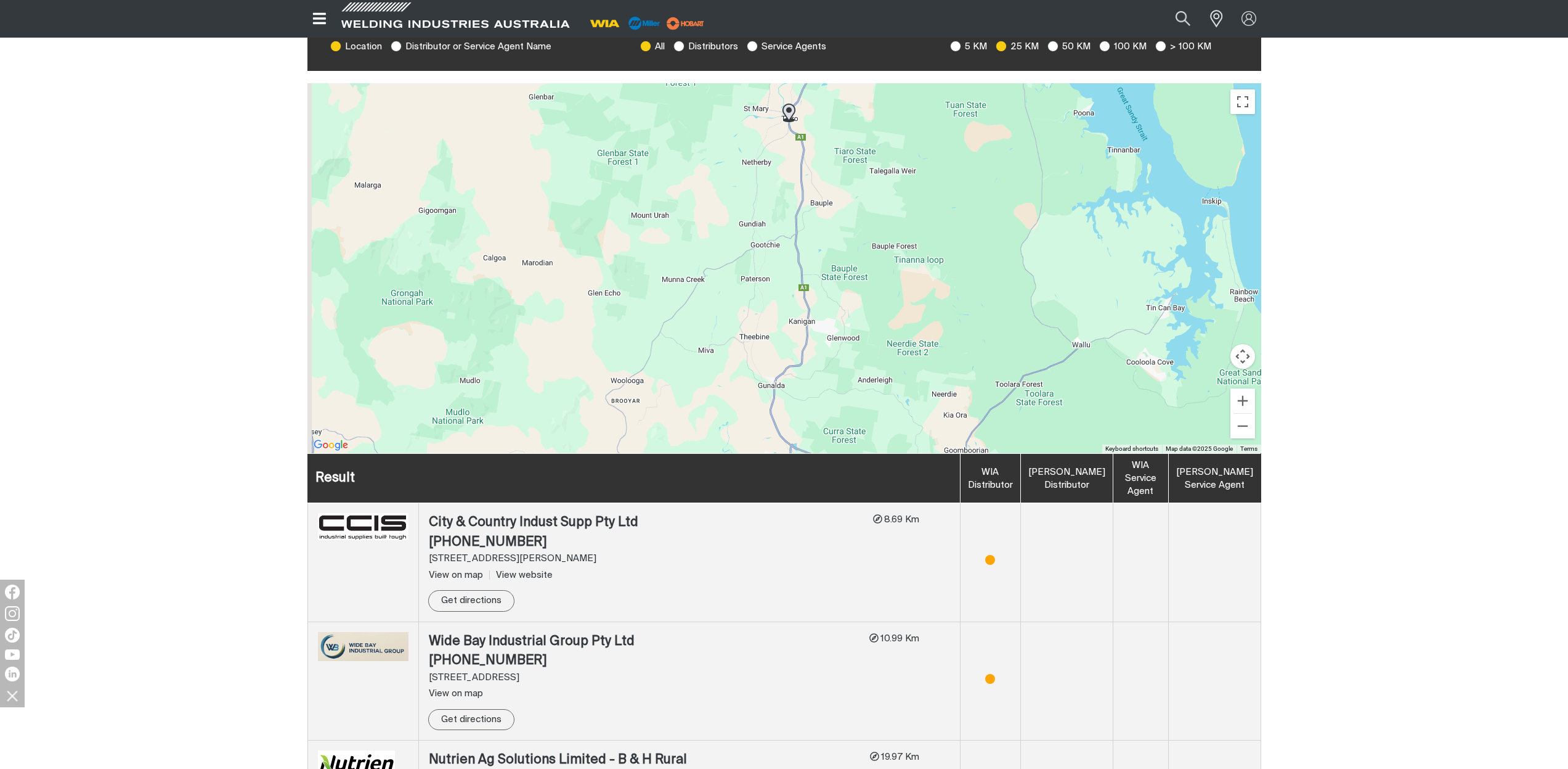
drag, startPoint x: 850, startPoint y: 346, endPoint x: 867, endPoint y: 146, distance: 200.7
click at [863, 170] on div at bounding box center [784, 268] width 954 height 370
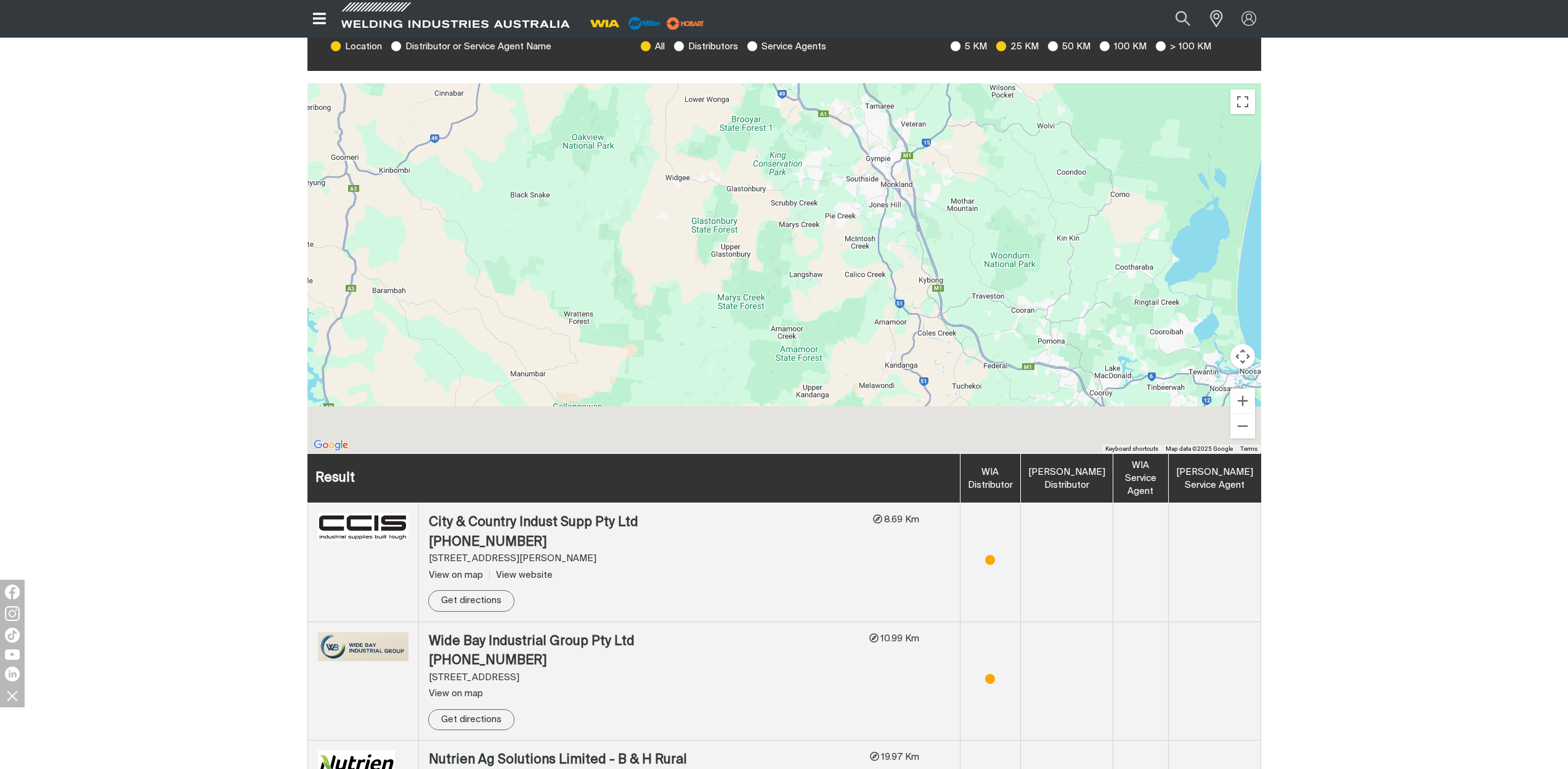
drag, startPoint x: 830, startPoint y: 354, endPoint x: 822, endPoint y: 185, distance: 169.2
click at [824, 192] on div at bounding box center [784, 268] width 954 height 370
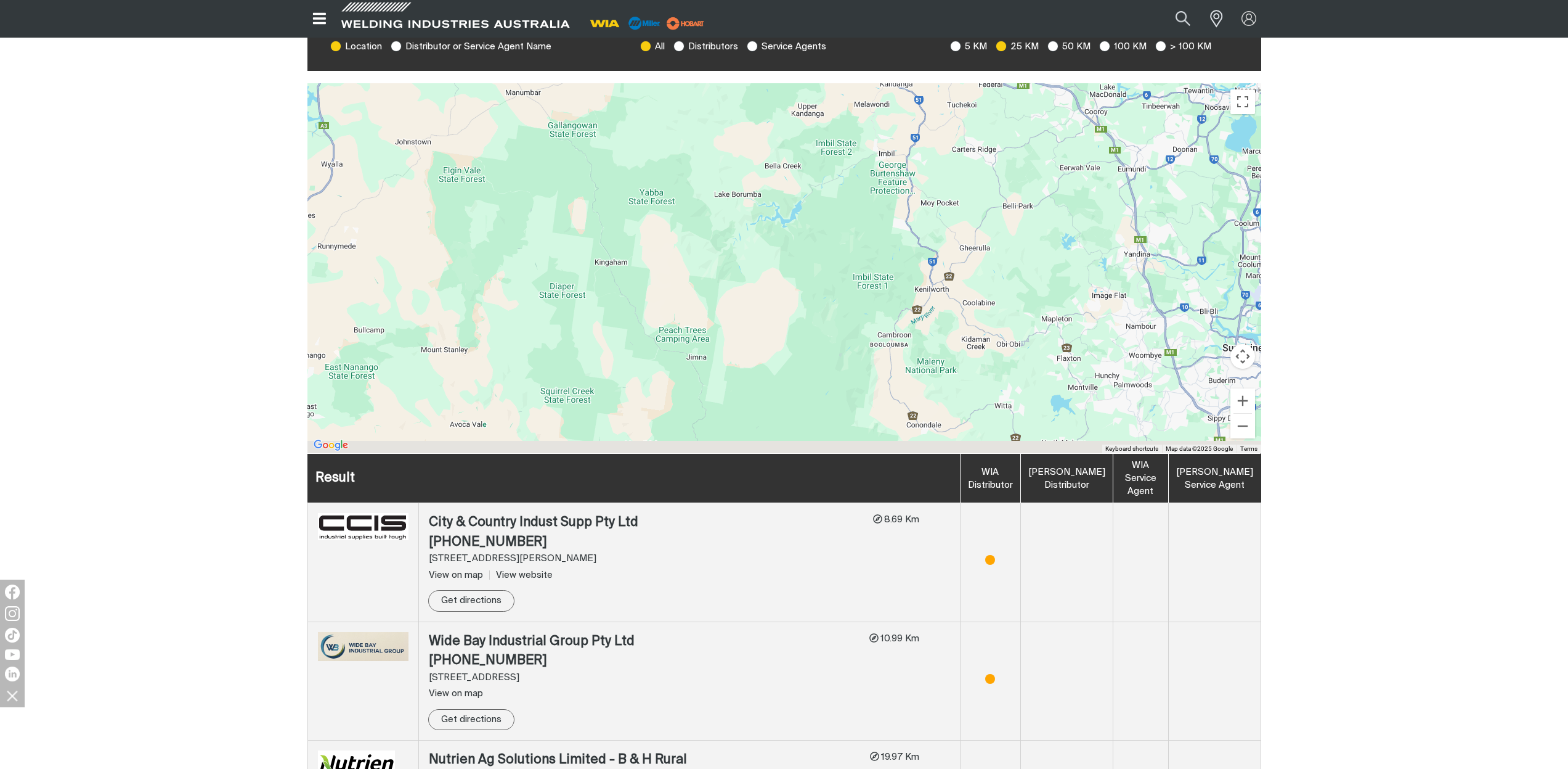
drag, startPoint x: 782, startPoint y: 353, endPoint x: 799, endPoint y: 159, distance: 194.7
click at [797, 169] on div at bounding box center [784, 268] width 954 height 370
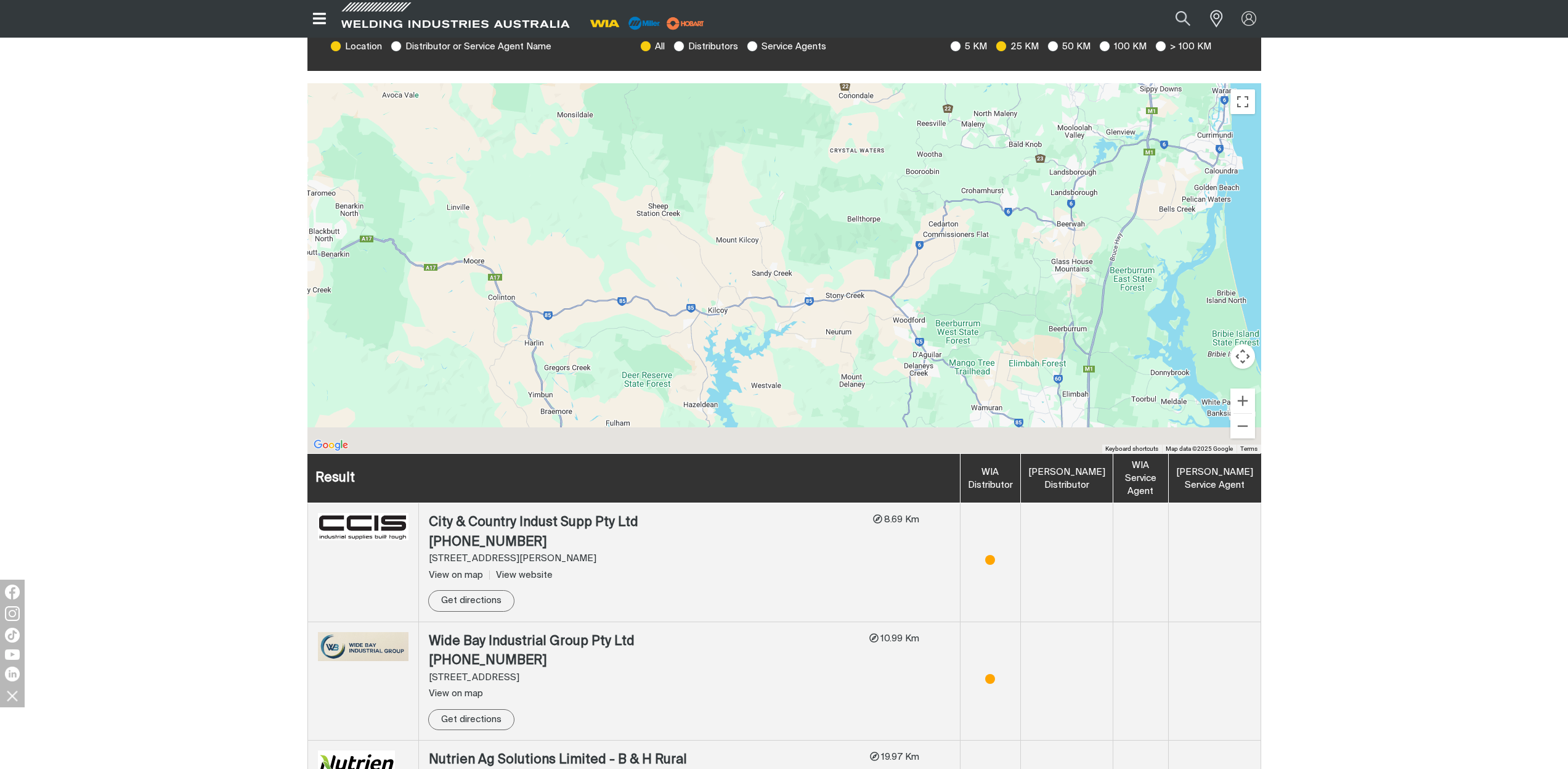
drag, startPoint x: 807, startPoint y: 358, endPoint x: 722, endPoint y: 74, distance: 296.4
click at [724, 92] on div at bounding box center [784, 268] width 954 height 370
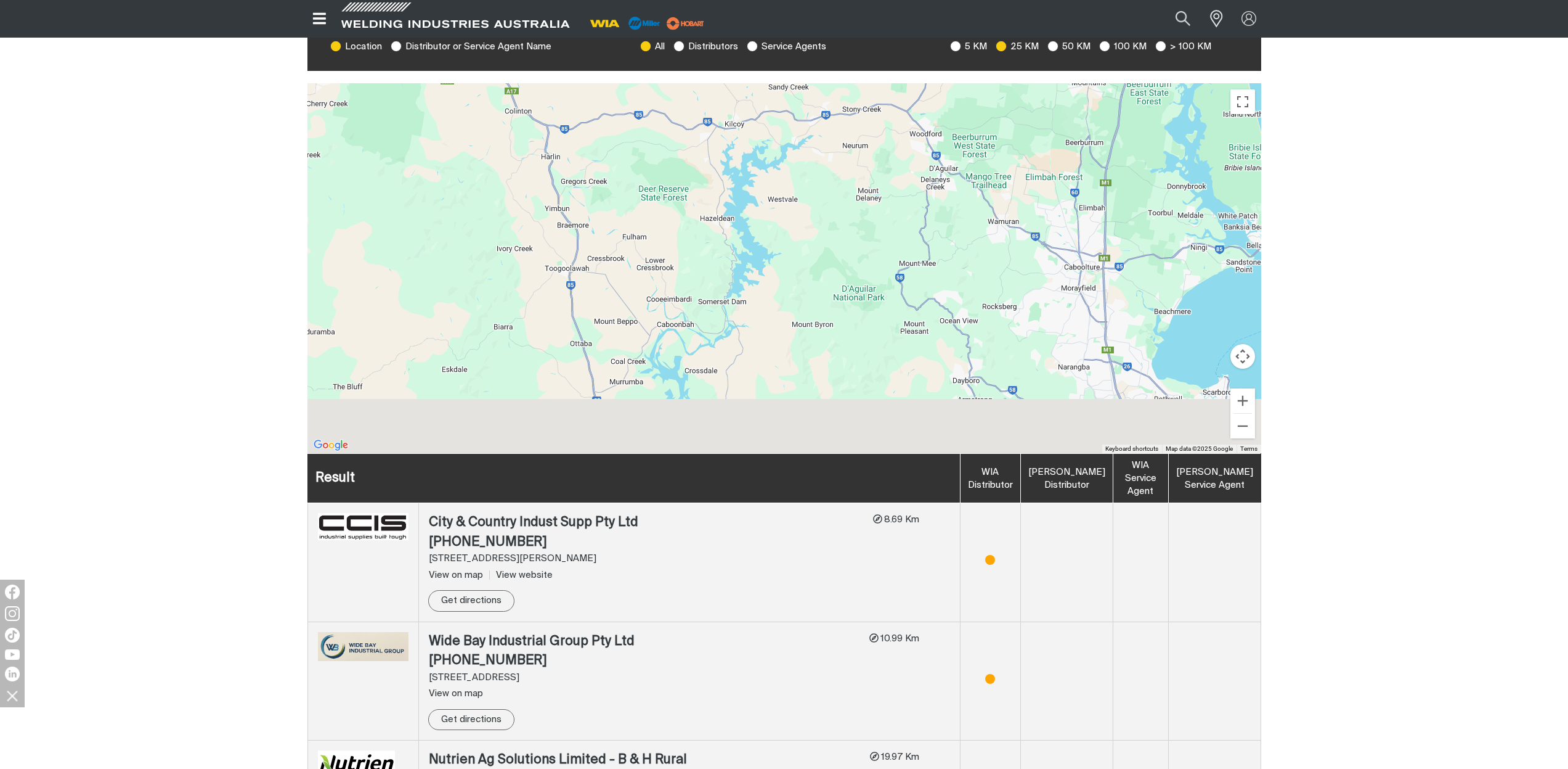
drag, startPoint x: 740, startPoint y: 367, endPoint x: 758, endPoint y: 112, distance: 255.6
click at [758, 114] on div at bounding box center [784, 268] width 954 height 370
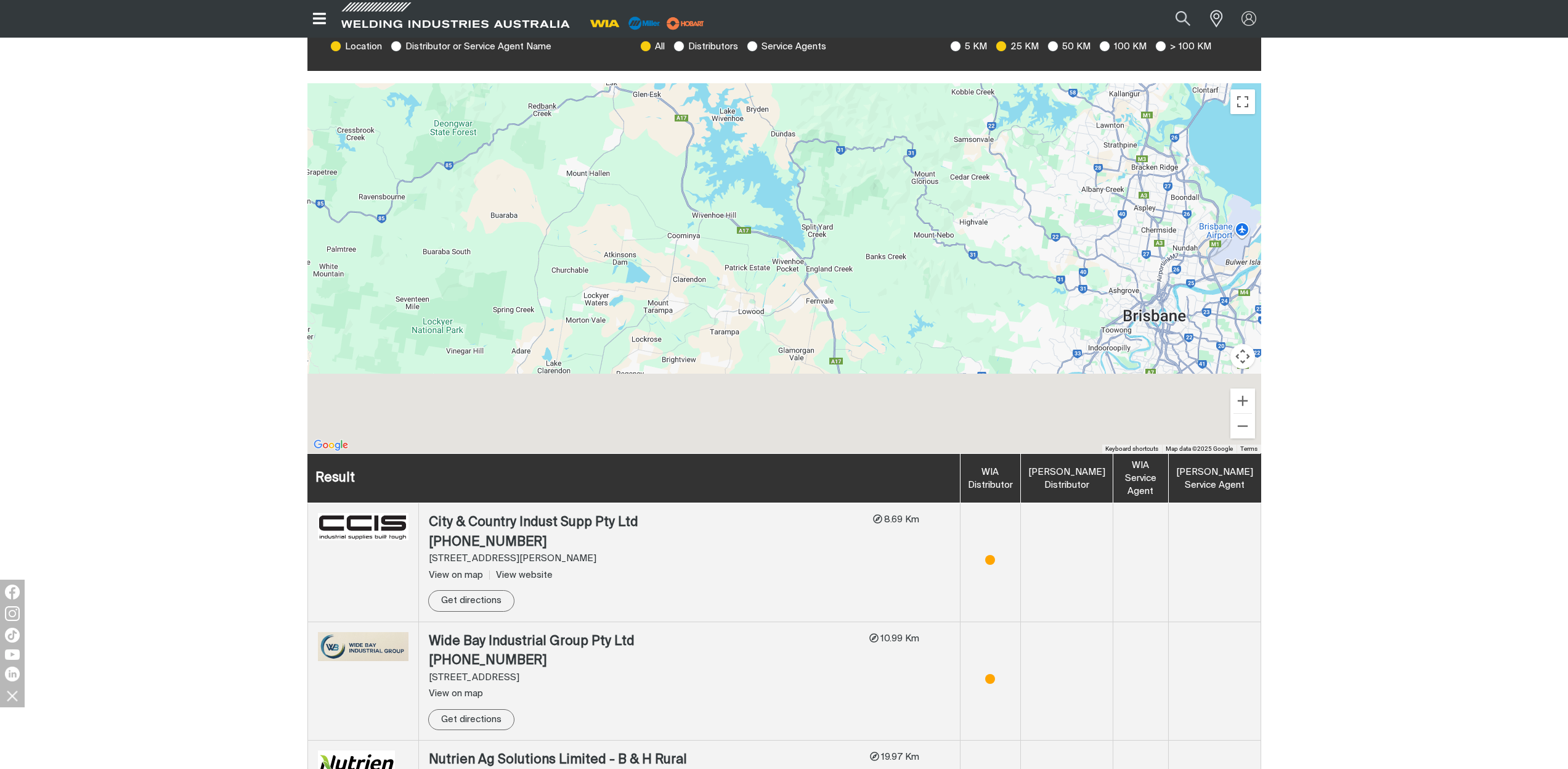
drag, startPoint x: 790, startPoint y: 378, endPoint x: 800, endPoint y: 225, distance: 153.3
click at [800, 225] on div at bounding box center [784, 268] width 954 height 370
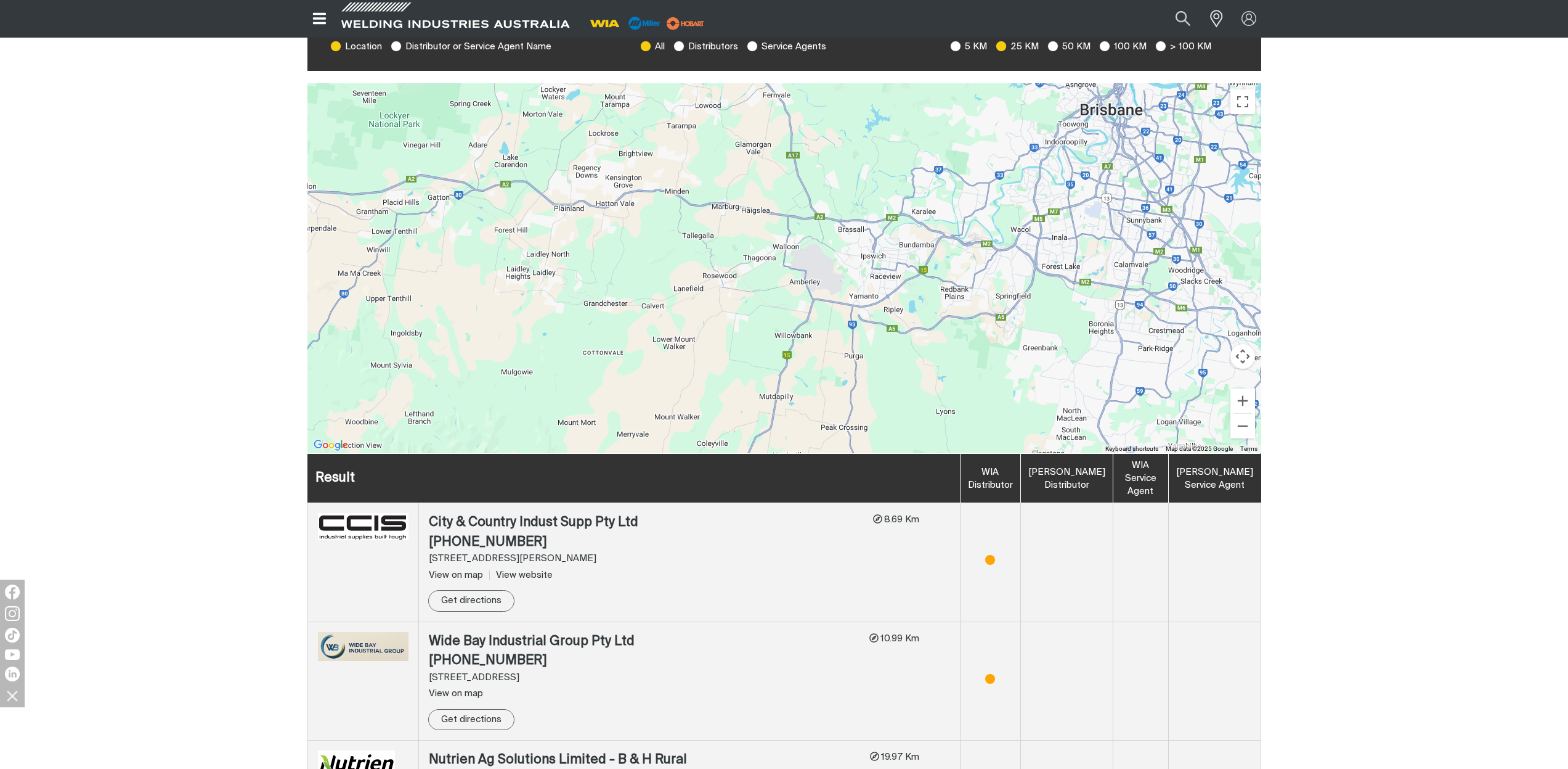
drag, startPoint x: 892, startPoint y: 370, endPoint x: 849, endPoint y: 164, distance: 210.4
click at [849, 164] on div at bounding box center [784, 268] width 954 height 370
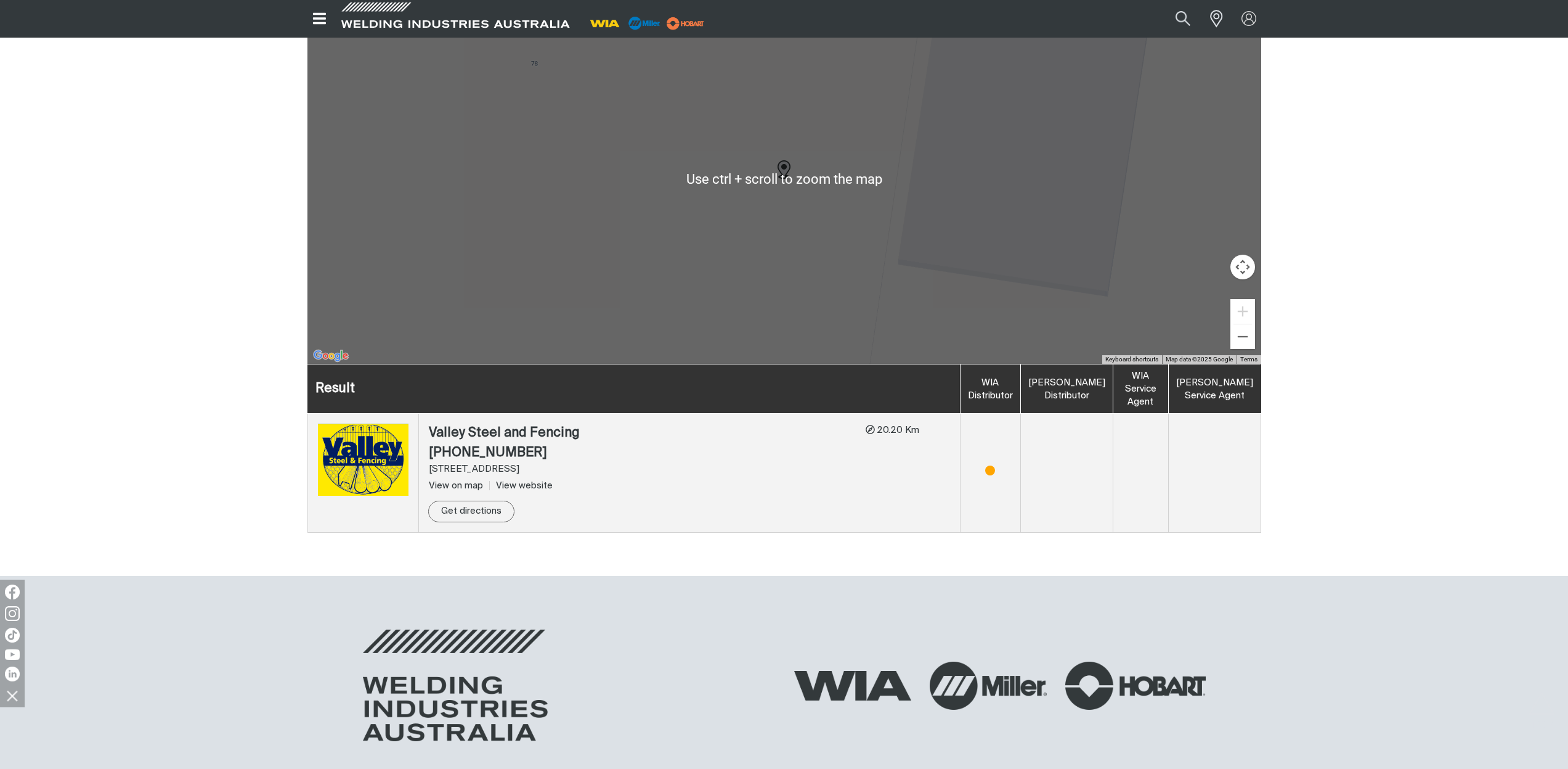
scroll to position [470, 0]
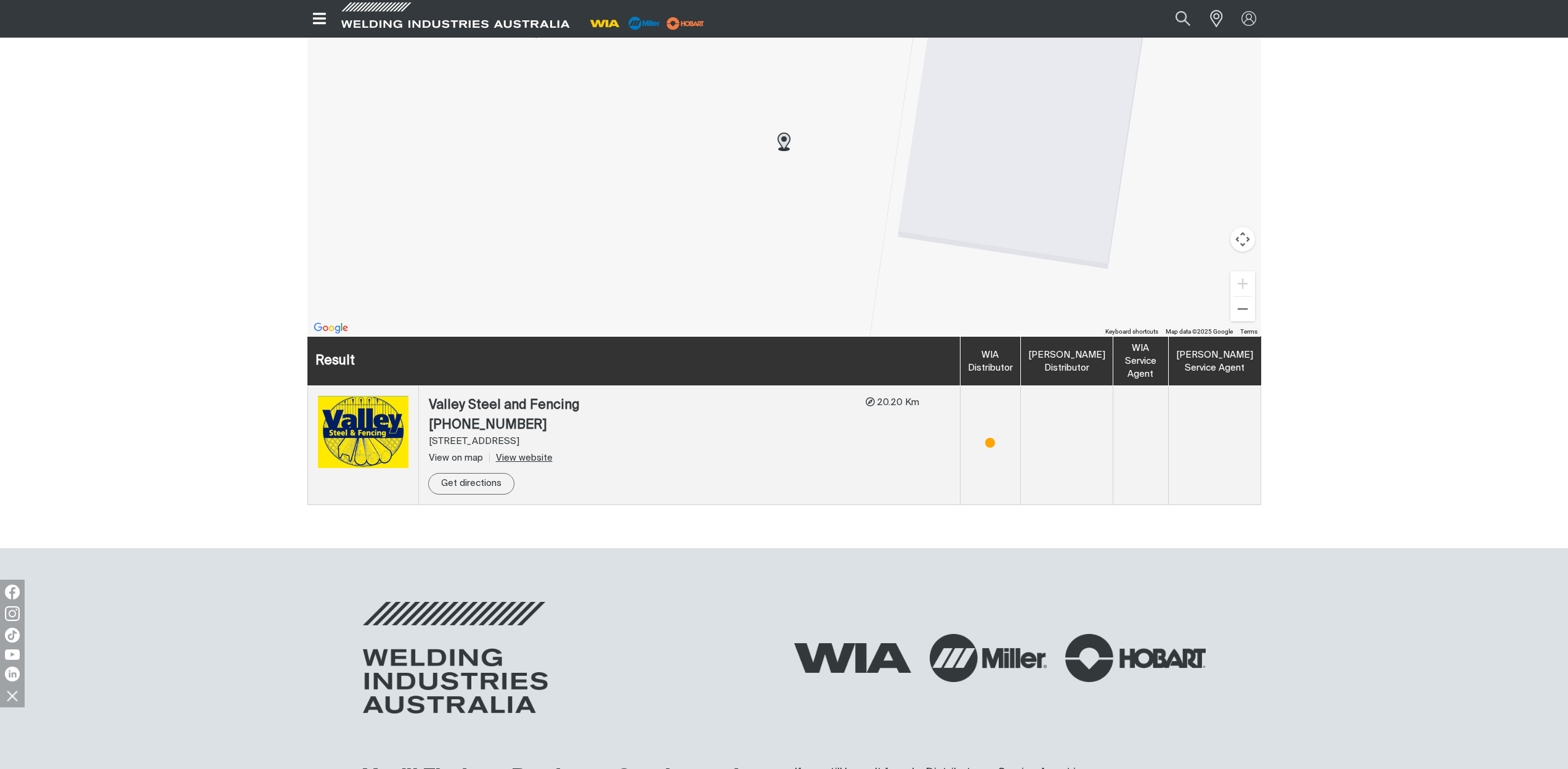
click at [520, 453] on link "View website" at bounding box center [521, 457] width 64 height 9
